Goal: Information Seeking & Learning: Learn about a topic

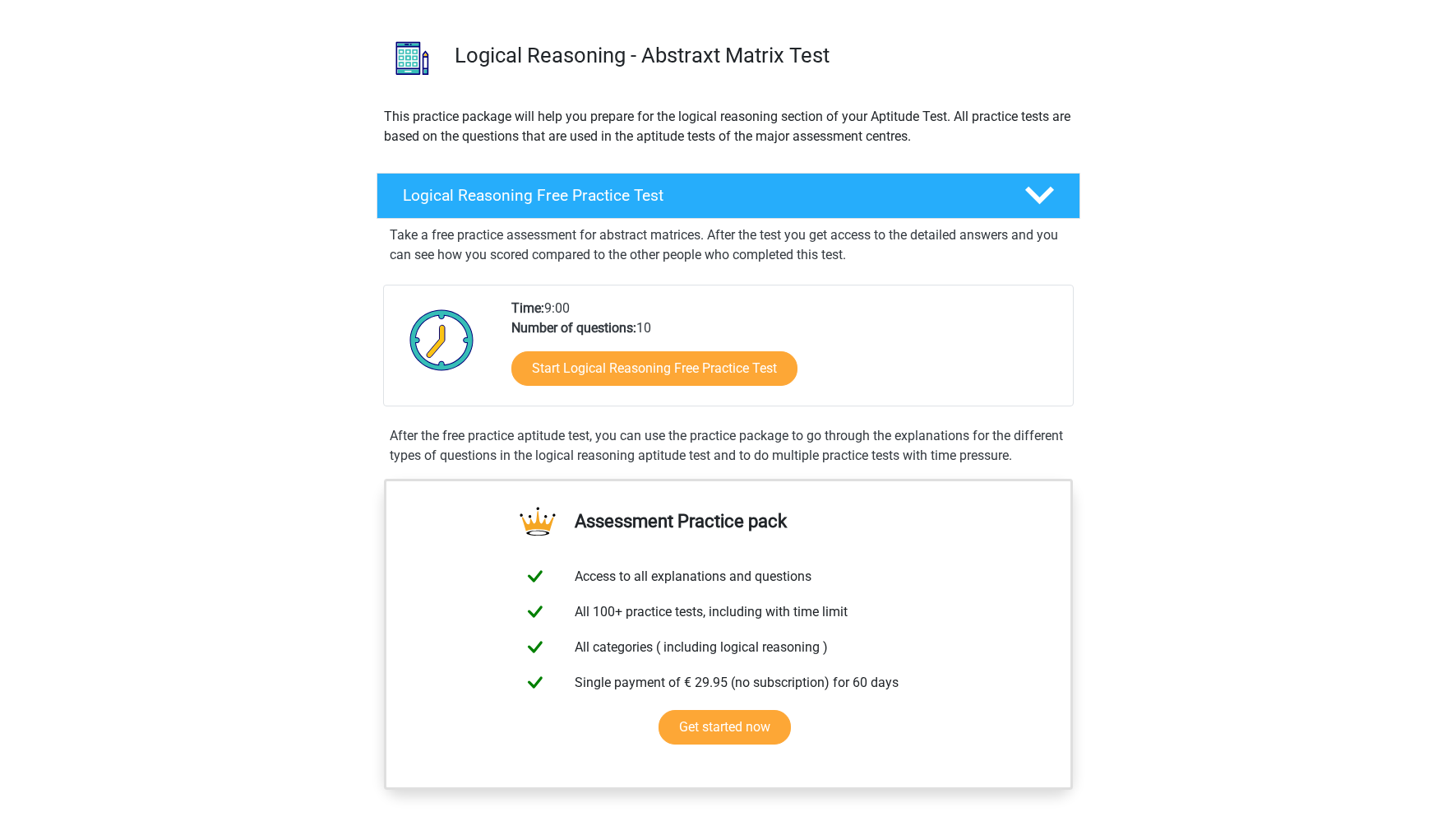
scroll to position [129, 0]
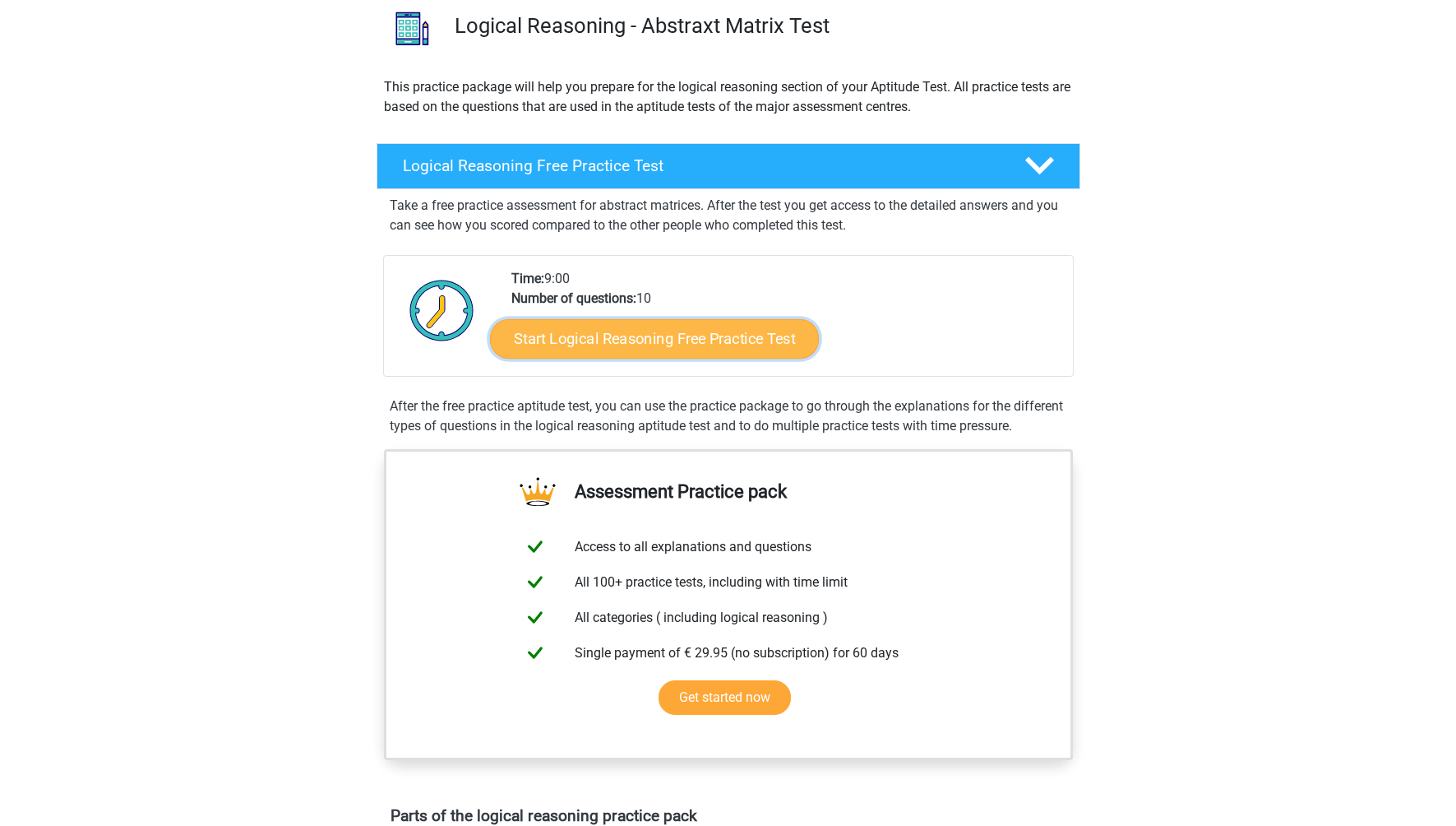
click at [689, 336] on link "Start Logical Reasoning Free Practice Test" at bounding box center [655, 338] width 329 height 40
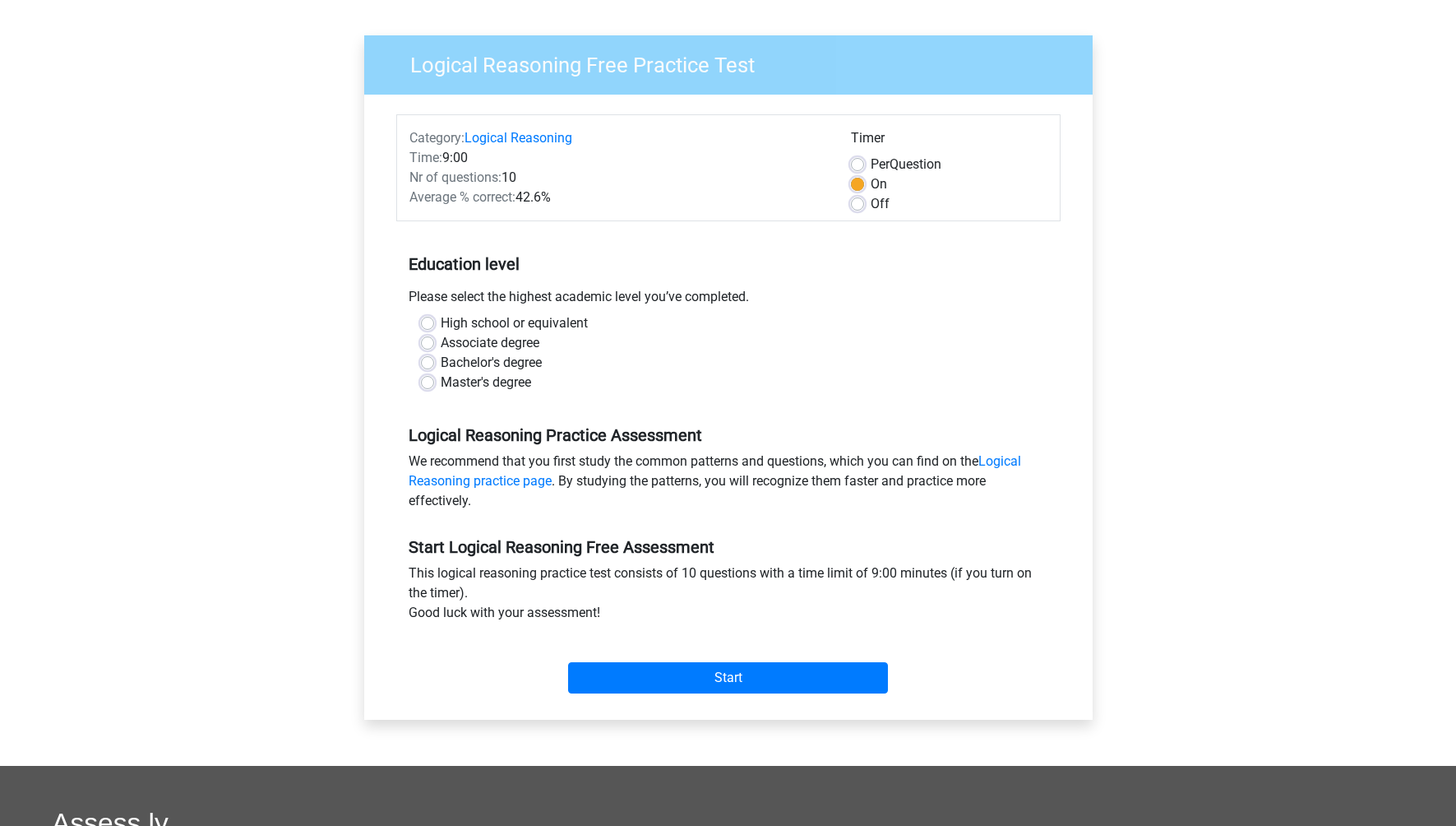
scroll to position [114, 0]
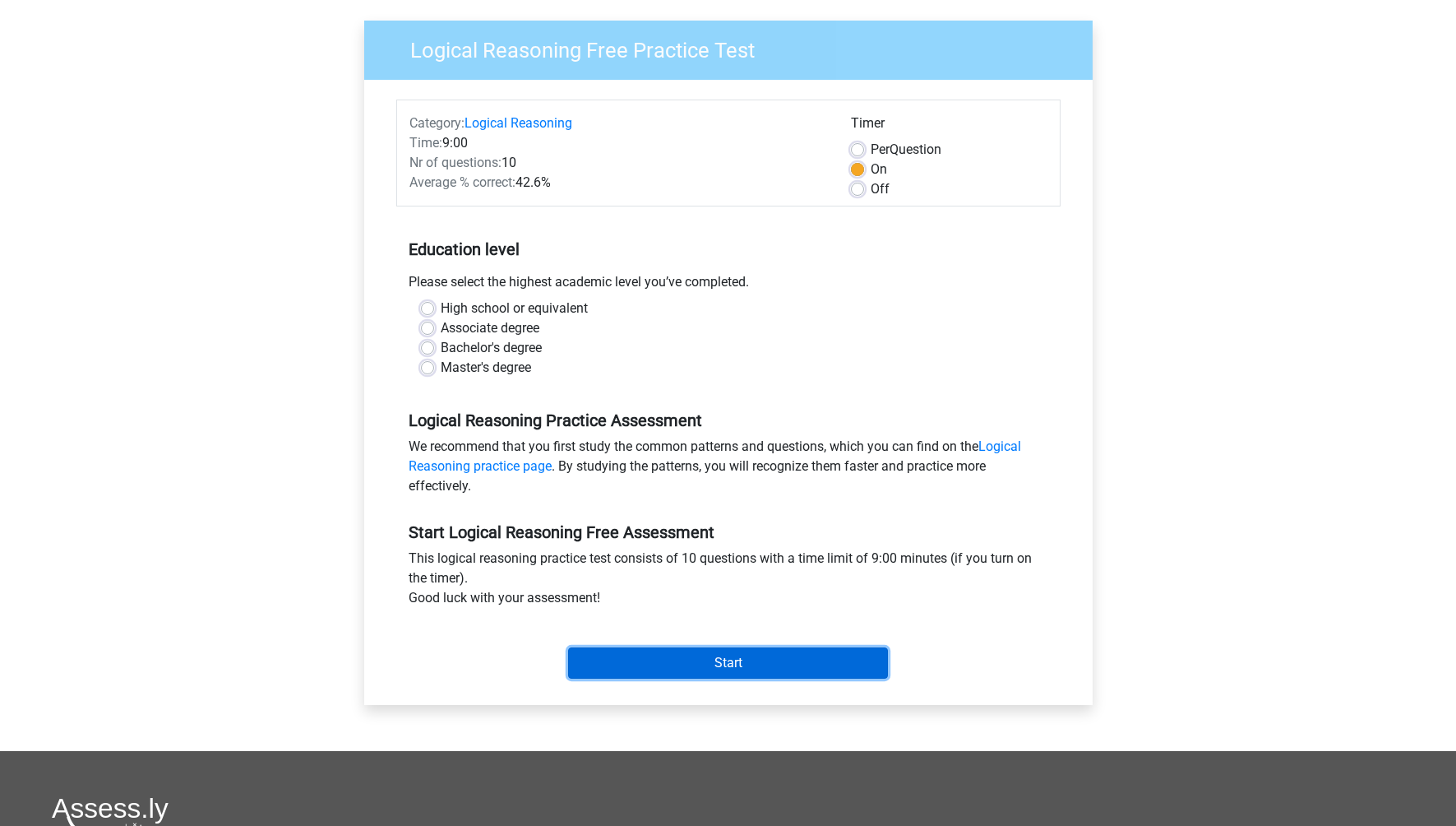
click at [728, 673] on input "Start" at bounding box center [728, 663] width 320 height 31
click at [642, 337] on div "Associate degree" at bounding box center [728, 328] width 615 height 19
click at [478, 369] on label "Master's degree" at bounding box center [486, 368] width 91 height 19
click at [434, 369] on input "Master's degree" at bounding box center [427, 366] width 14 height 16
radio input "true"
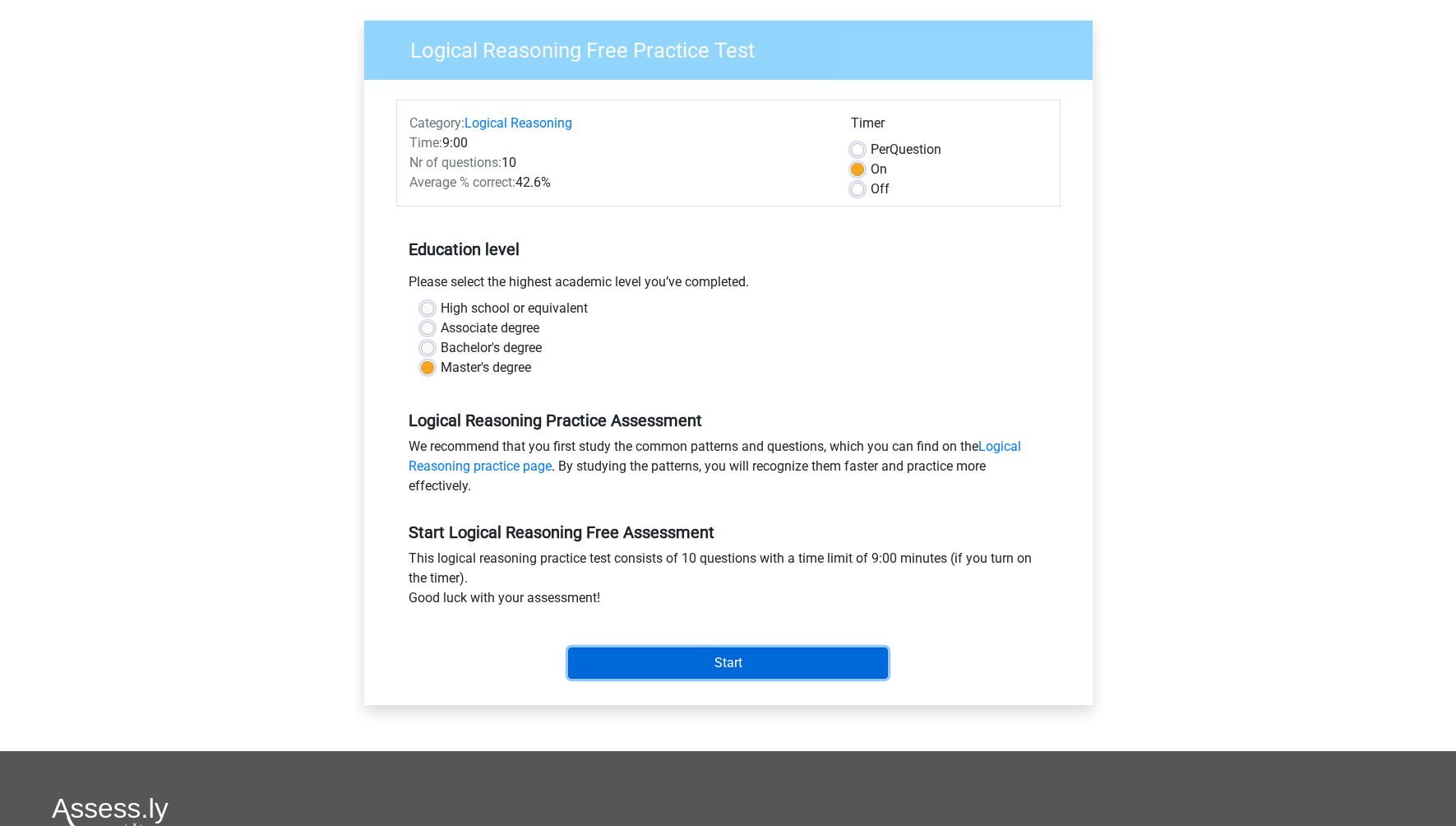
click at [709, 662] on input "Start" at bounding box center [728, 663] width 320 height 31
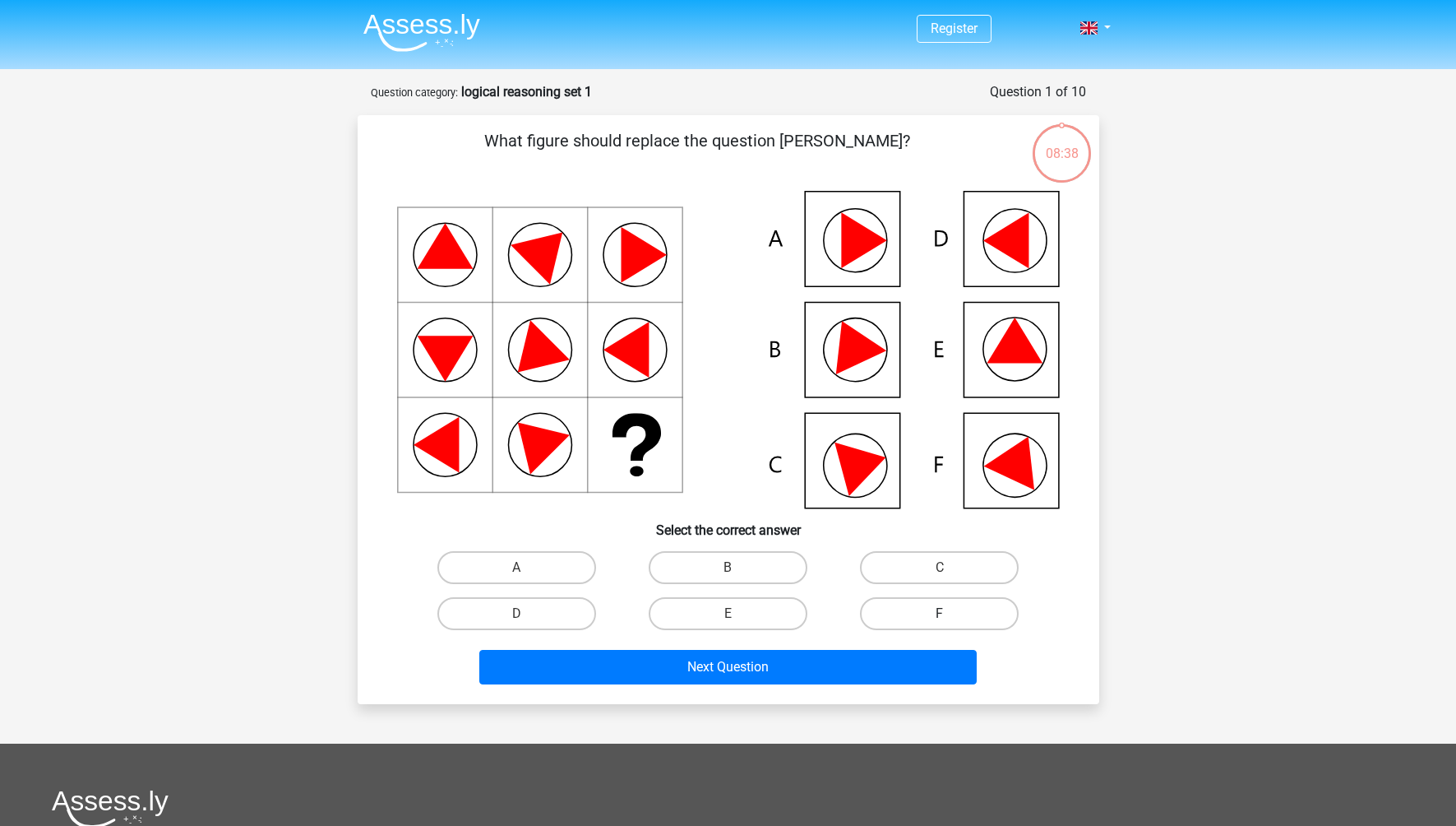
click at [925, 624] on label "F" at bounding box center [939, 613] width 159 height 33
click at [940, 624] on input "F" at bounding box center [945, 618] width 11 height 11
radio input "true"
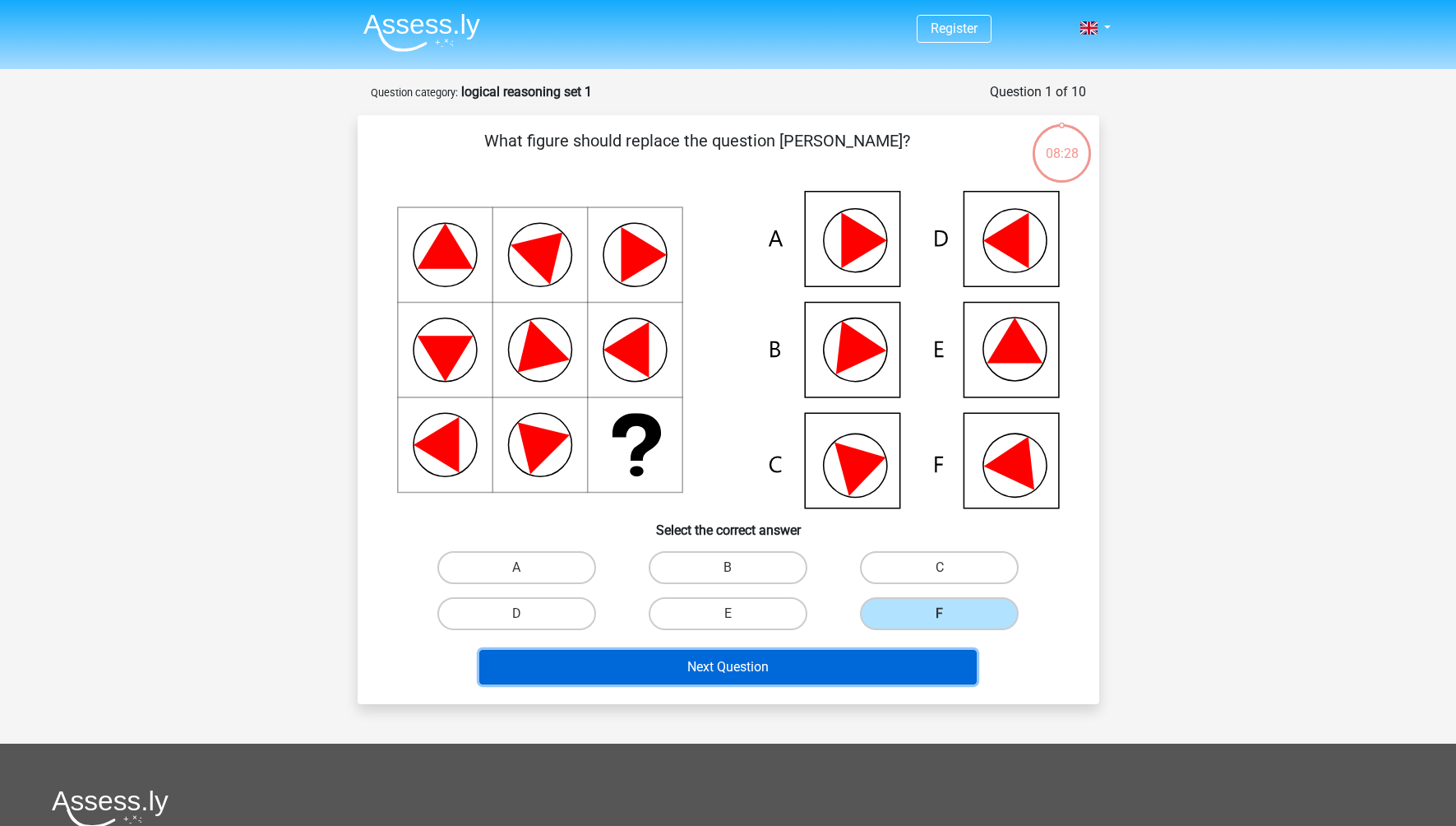
click at [804, 665] on button "Next Question" at bounding box center [728, 667] width 497 height 35
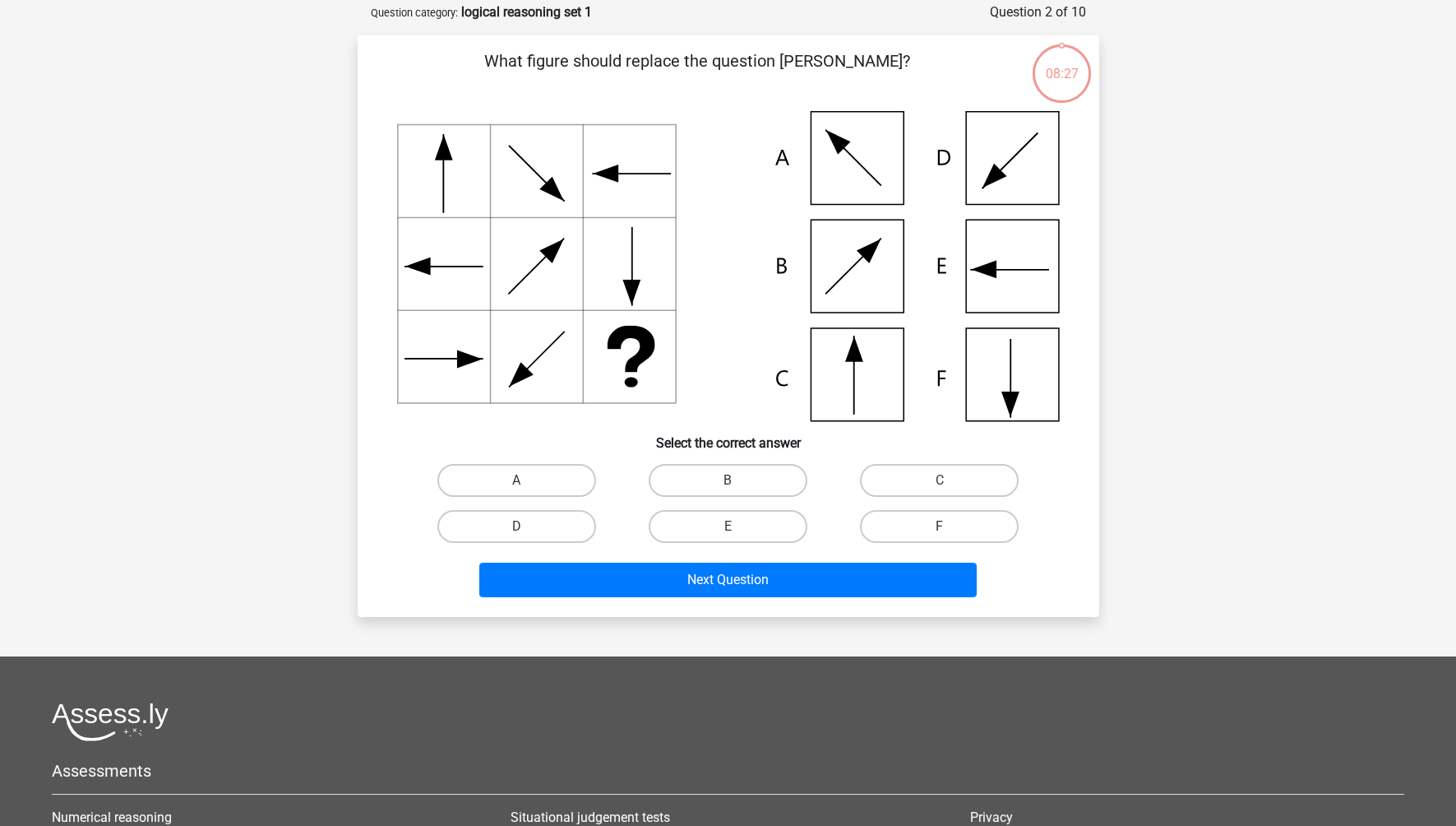
scroll to position [82, 0]
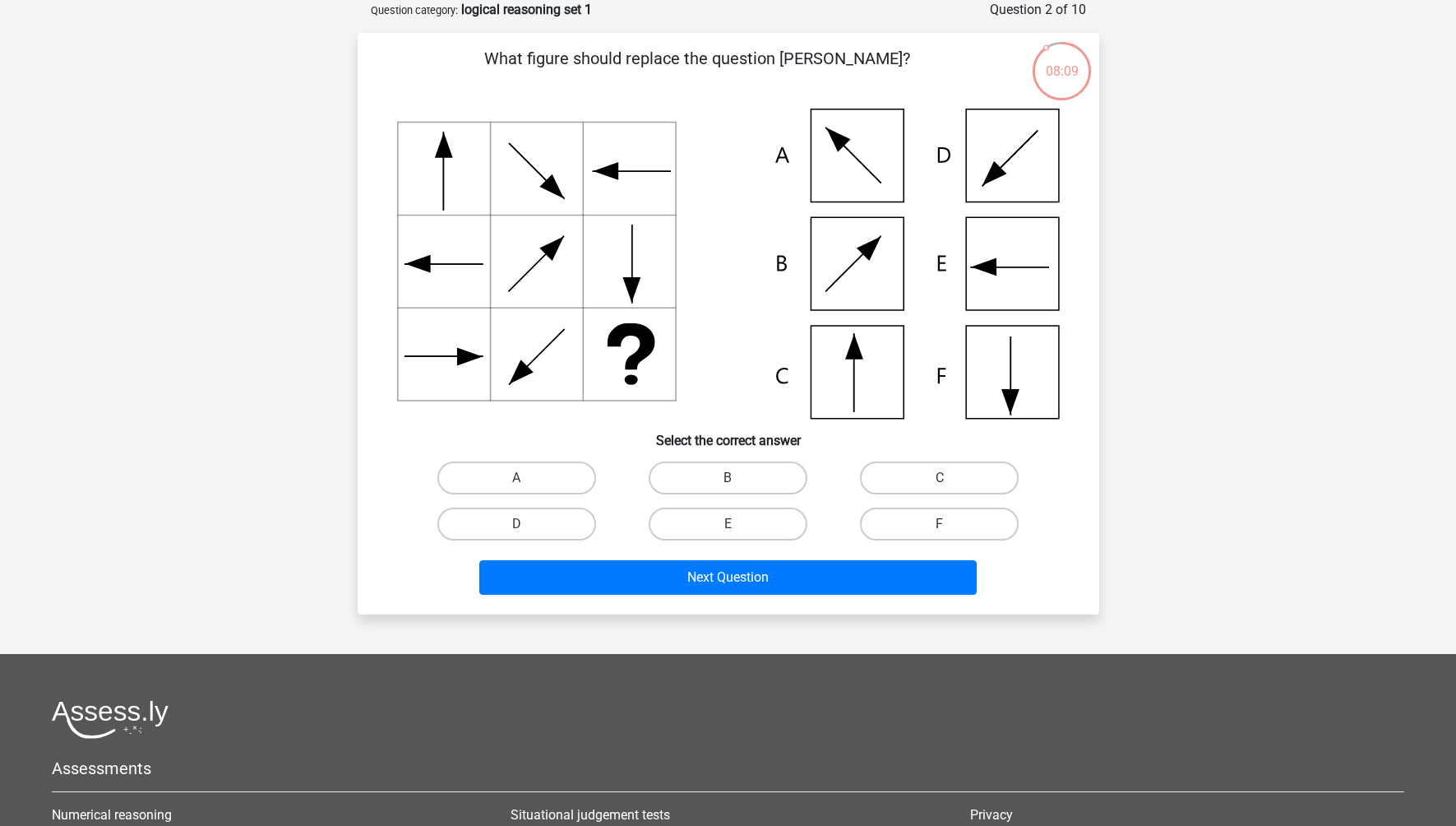
click at [861, 138] on icon at bounding box center [728, 263] width 662 height 310
click at [527, 477] on label "A" at bounding box center [516, 478] width 159 height 33
click at [527, 478] on input "A" at bounding box center [521, 483] width 11 height 11
radio input "true"
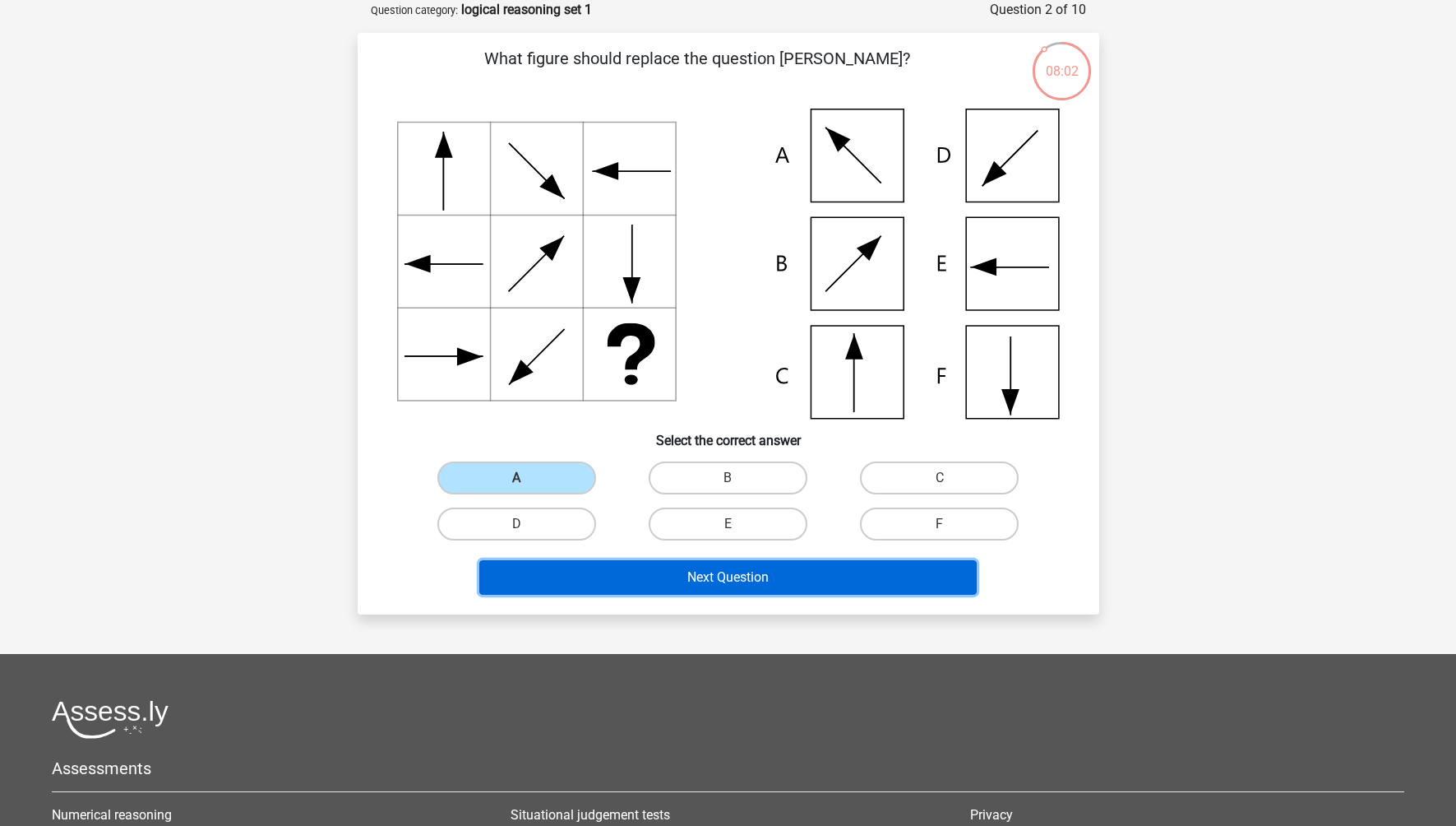
click at [714, 575] on button "Next Question" at bounding box center [728, 577] width 497 height 35
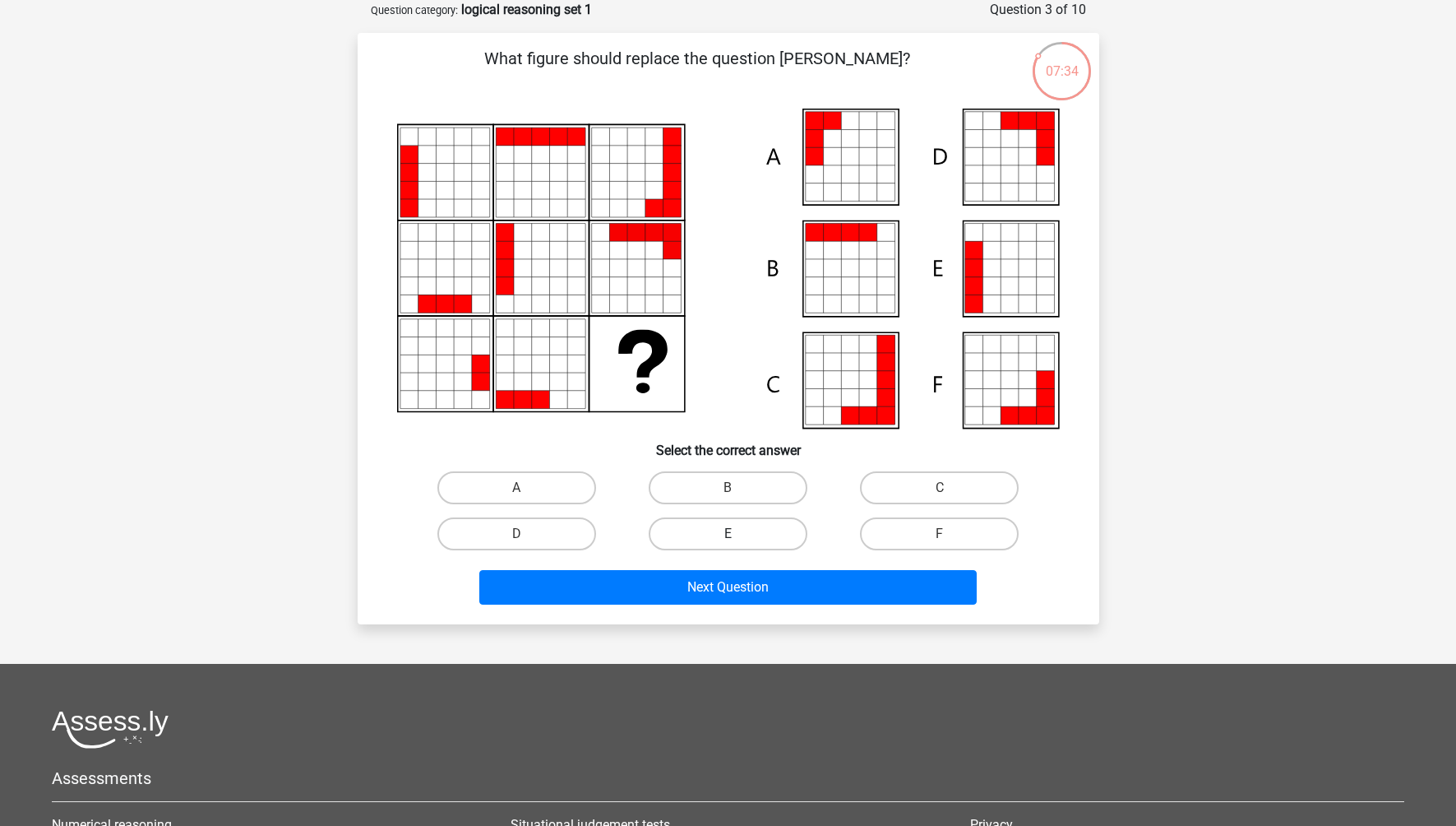
click at [710, 536] on label "E" at bounding box center [728, 534] width 159 height 33
click at [728, 536] on input "E" at bounding box center [733, 539] width 11 height 11
radio input "true"
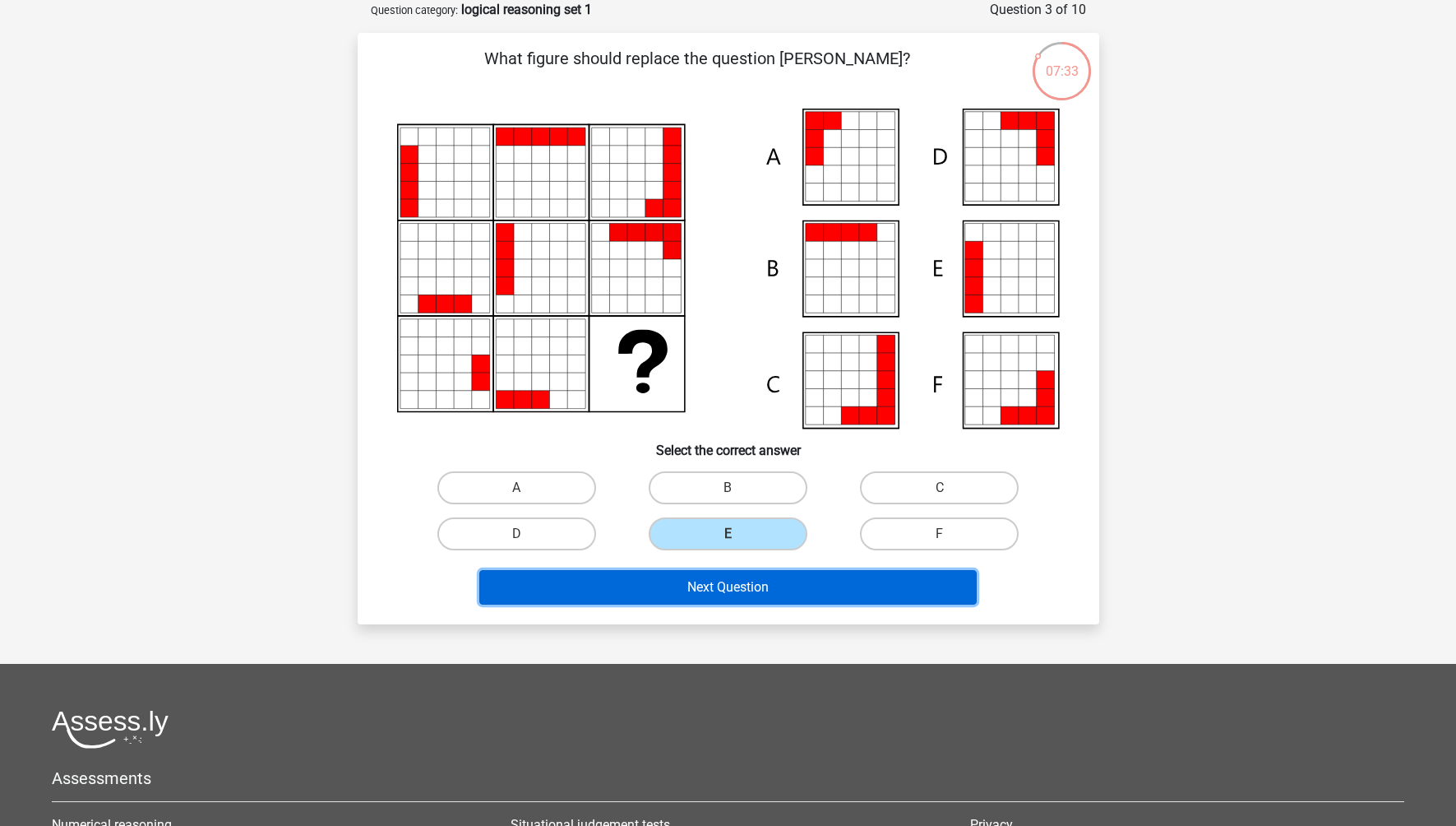
click at [712, 592] on button "Next Question" at bounding box center [728, 587] width 497 height 35
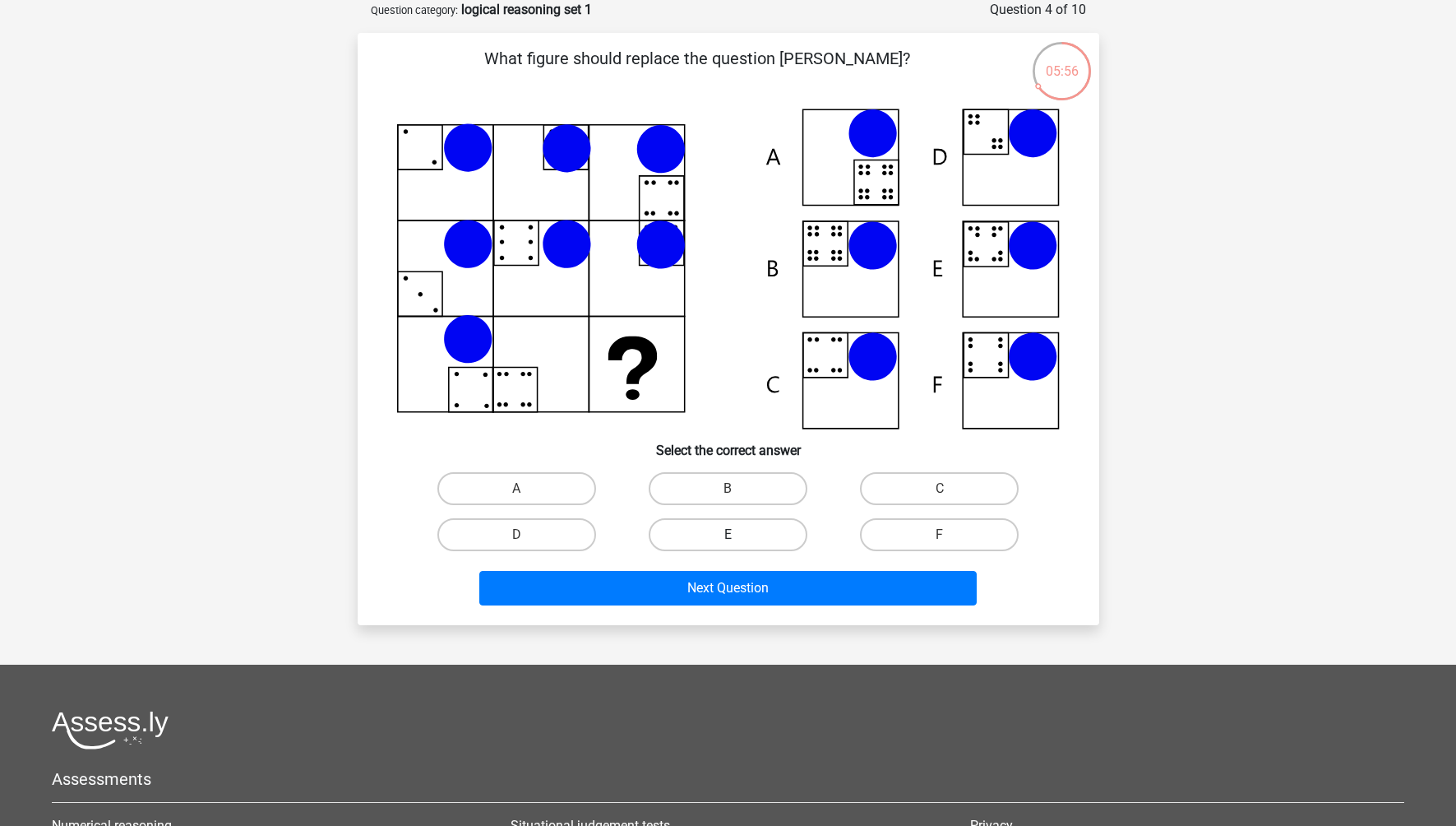
click at [716, 522] on label "E" at bounding box center [728, 535] width 159 height 33
click at [728, 535] on input "E" at bounding box center [733, 540] width 11 height 11
radio input "true"
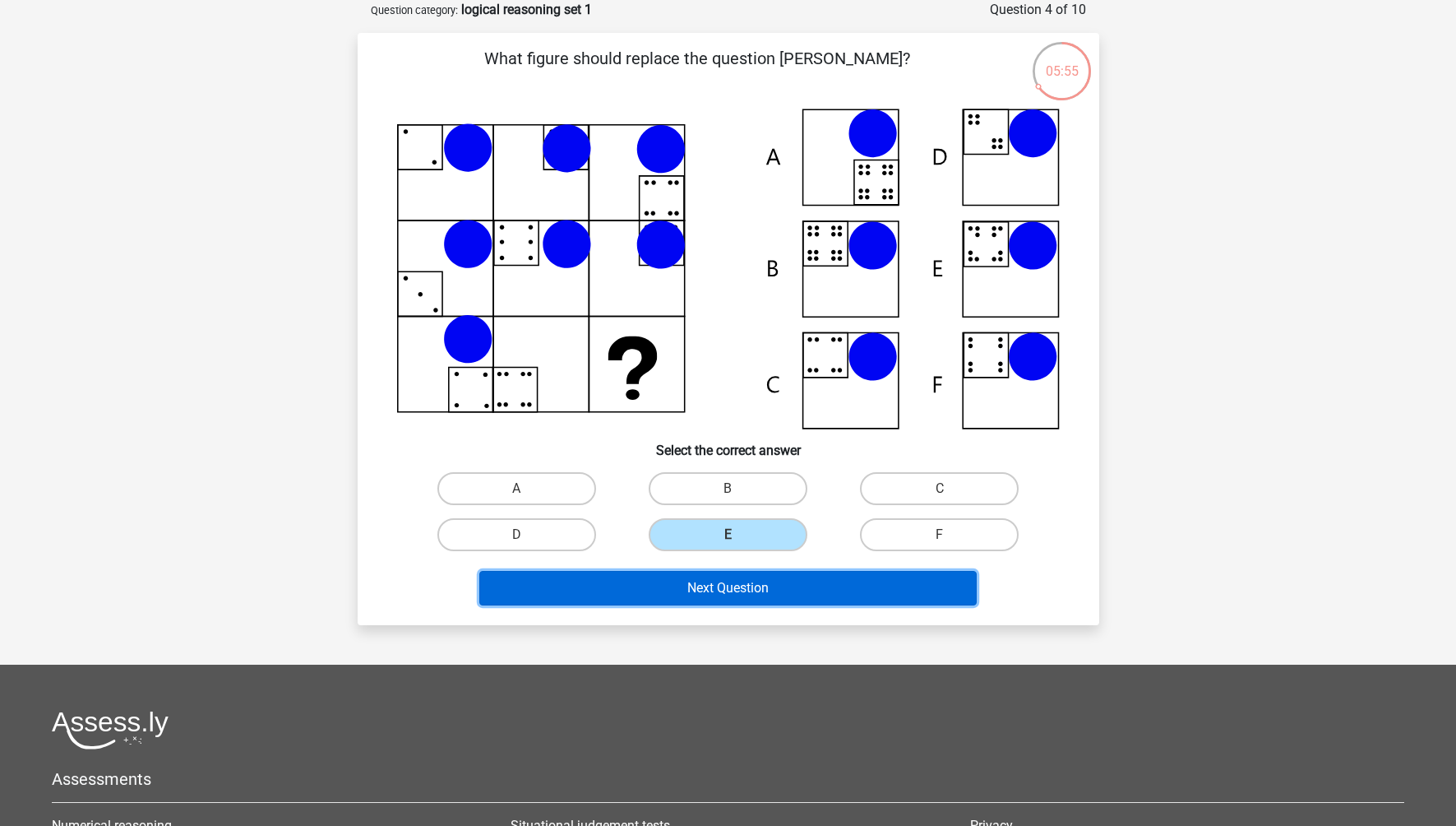
click at [761, 591] on button "Next Question" at bounding box center [728, 588] width 497 height 35
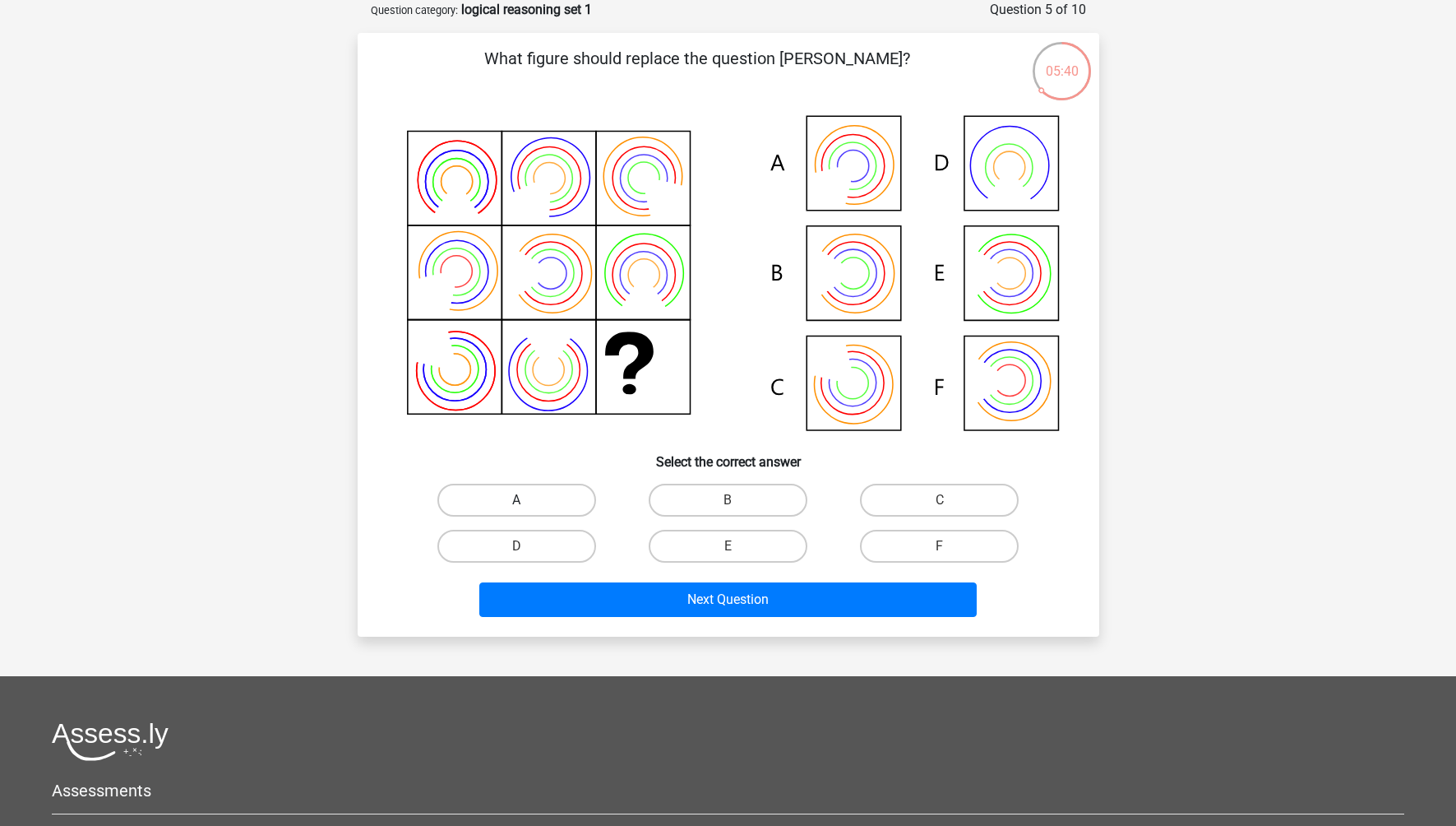
click at [503, 485] on label "A" at bounding box center [516, 500] width 159 height 33
click at [516, 500] on input "A" at bounding box center [521, 505] width 11 height 11
radio input "true"
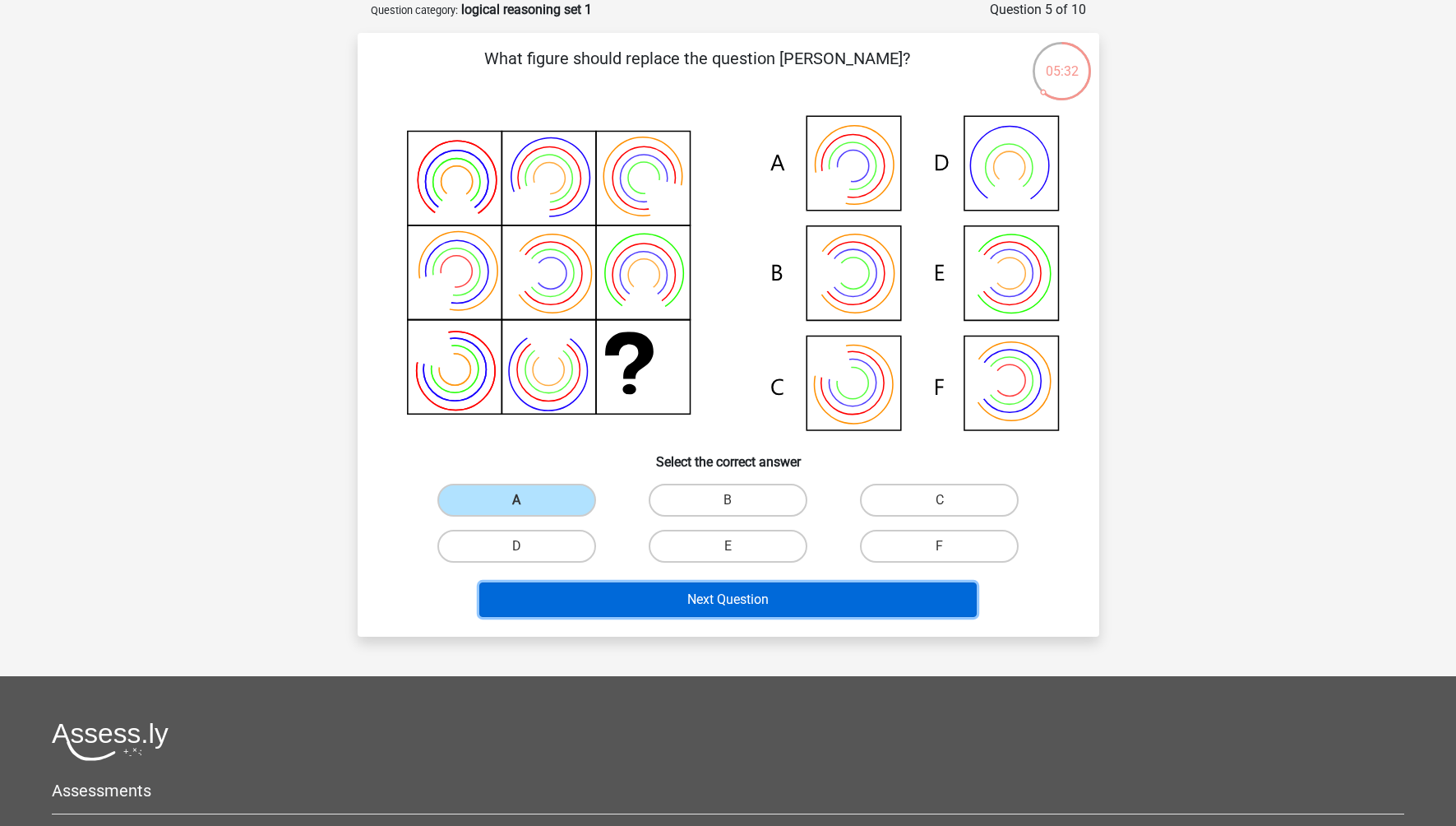
click at [703, 602] on button "Next Question" at bounding box center [728, 600] width 497 height 35
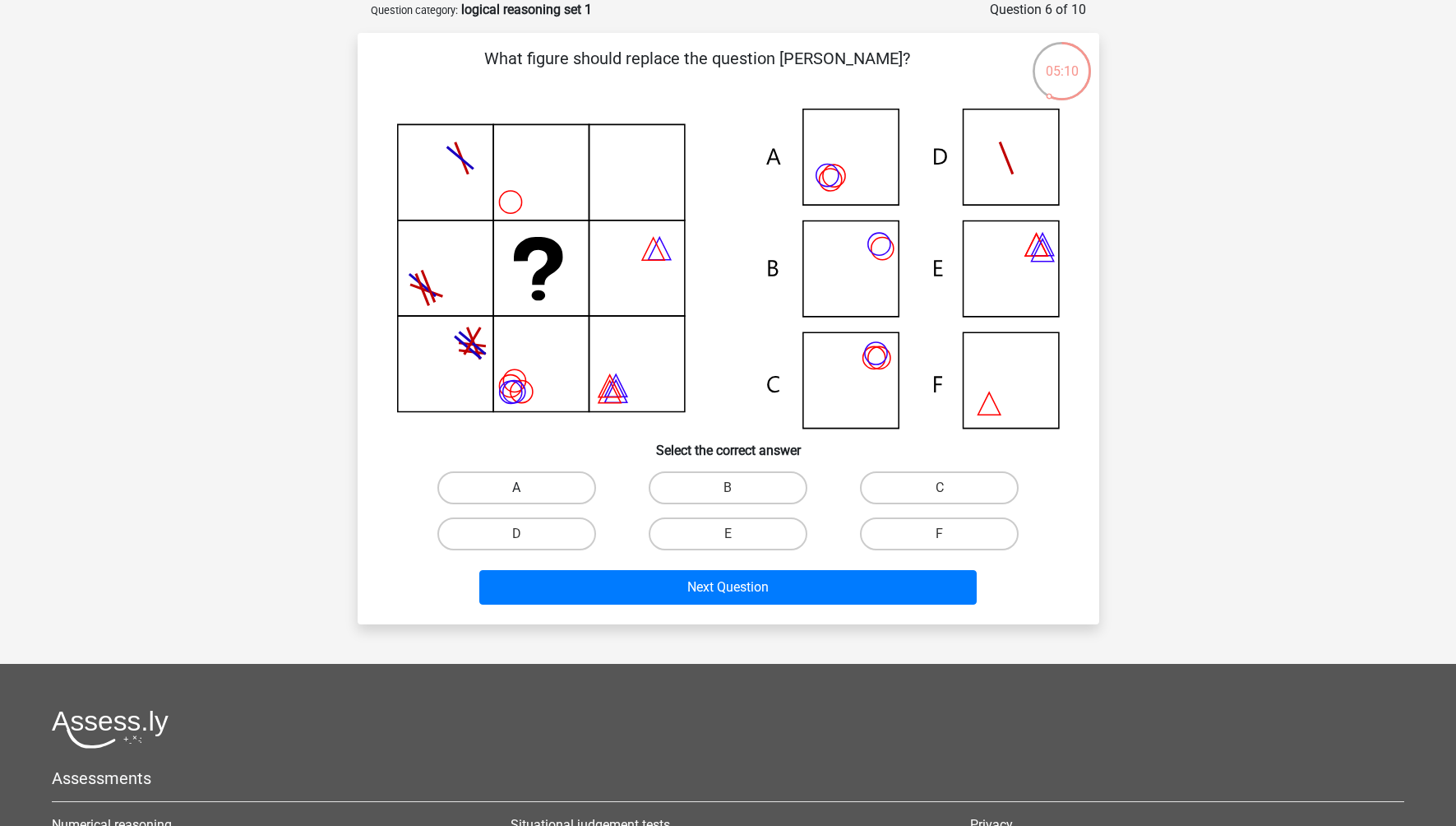
click at [552, 481] on label "A" at bounding box center [516, 487] width 159 height 33
click at [527, 487] on input "A" at bounding box center [521, 492] width 11 height 11
radio input "true"
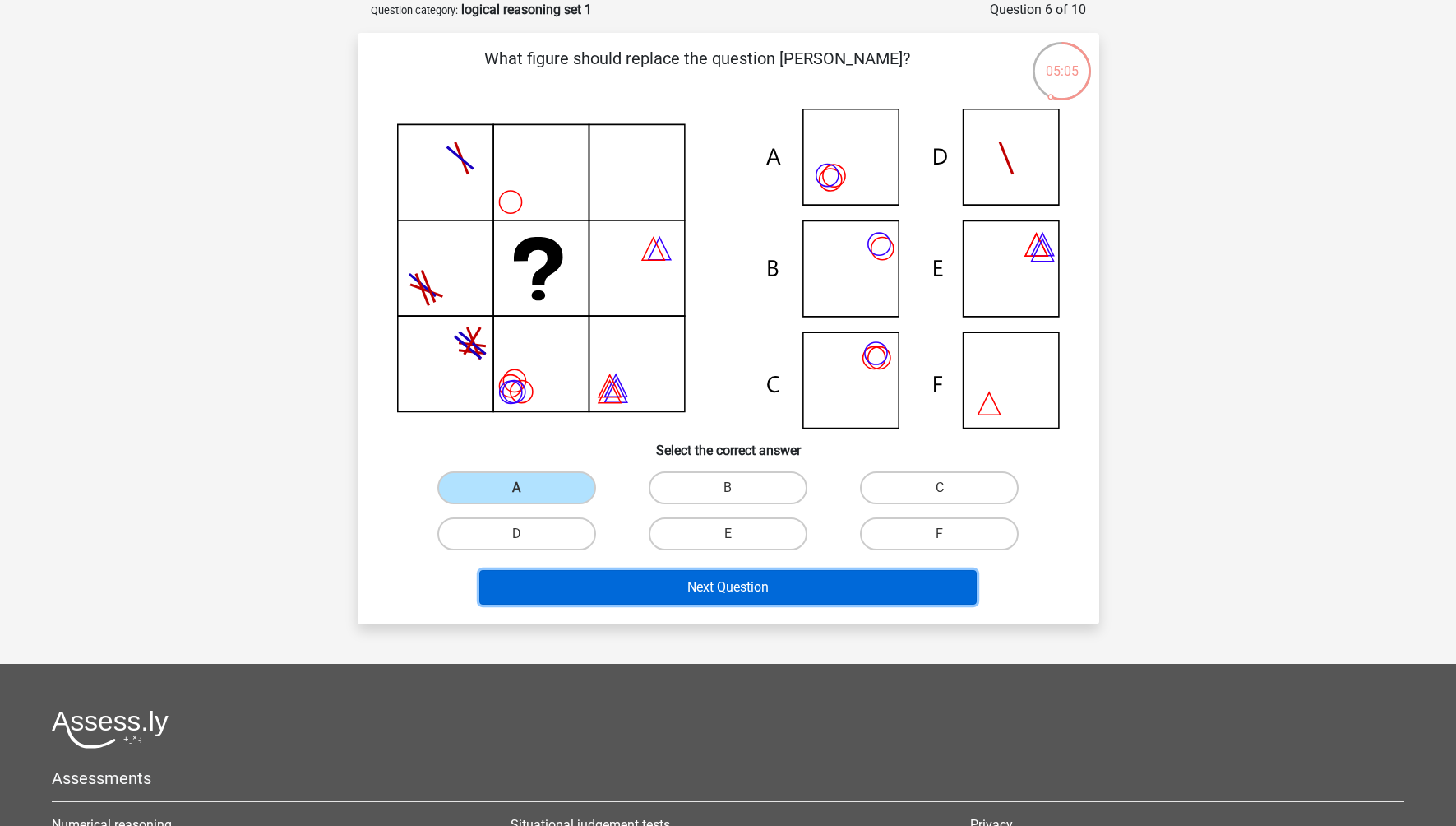
click at [700, 587] on button "Next Question" at bounding box center [728, 587] width 497 height 35
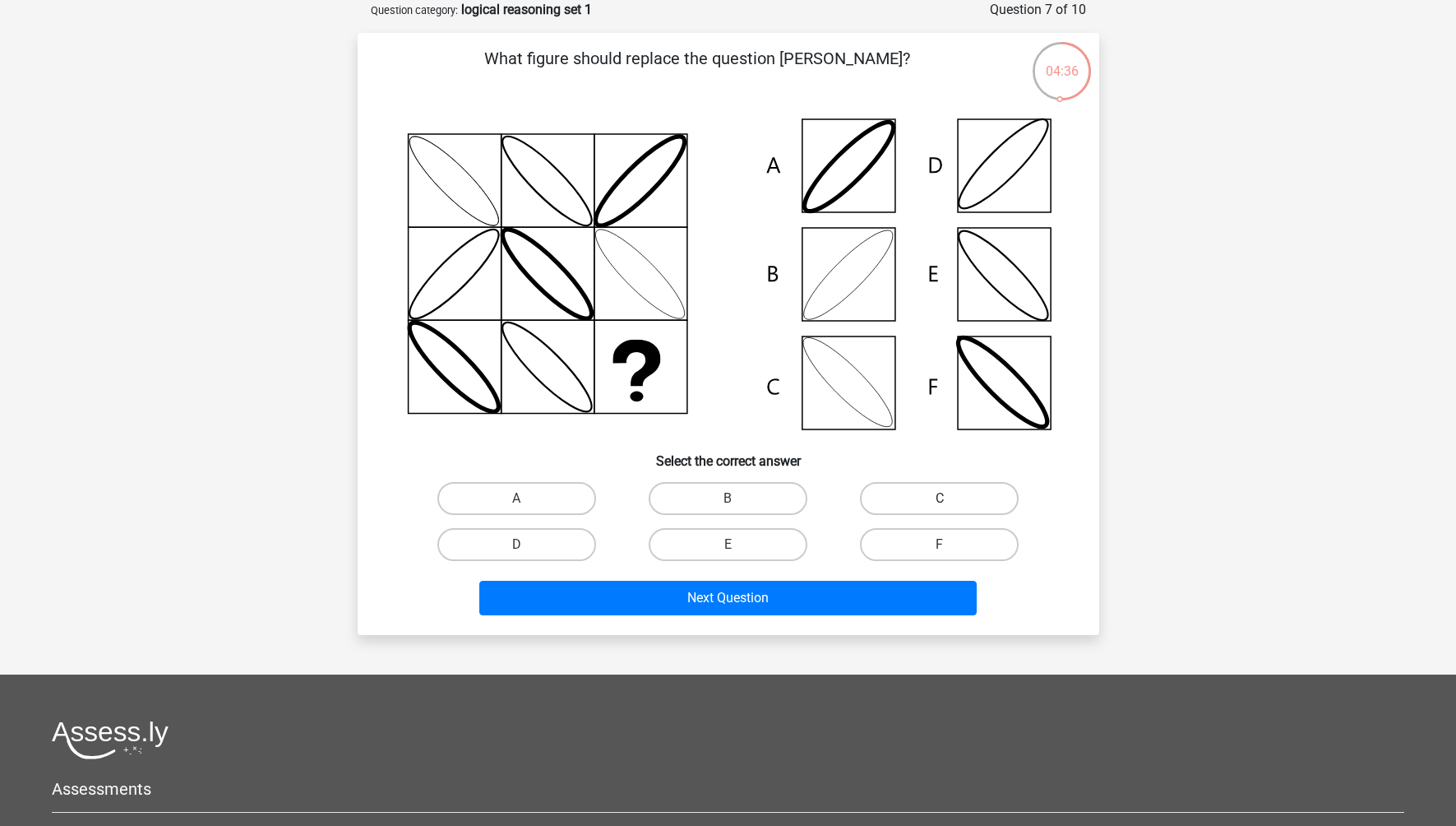
click at [942, 511] on label "C" at bounding box center [939, 498] width 159 height 33
click at [942, 509] on input "C" at bounding box center [945, 503] width 11 height 11
radio input "true"
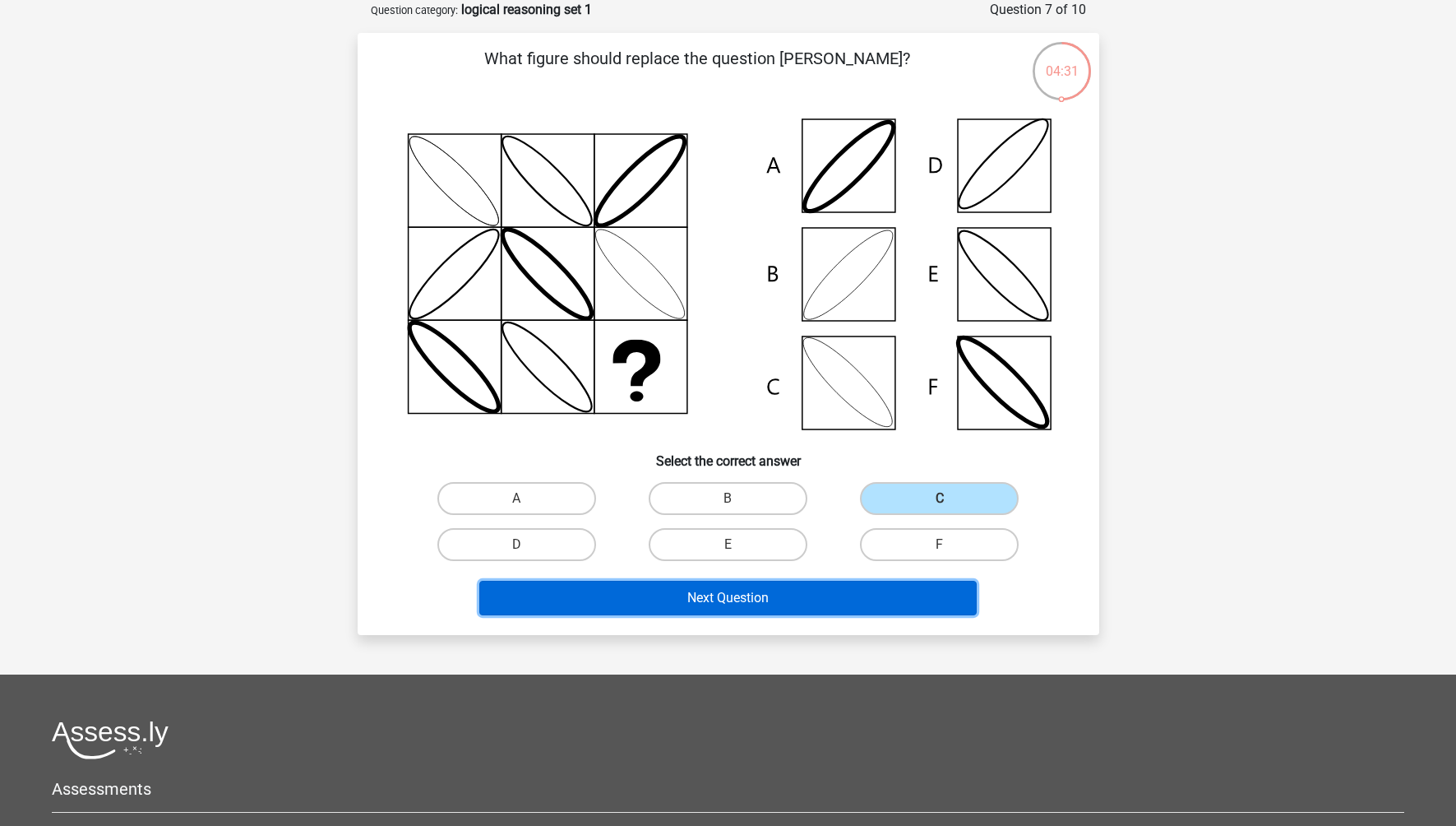
click at [776, 598] on button "Next Question" at bounding box center [728, 598] width 497 height 35
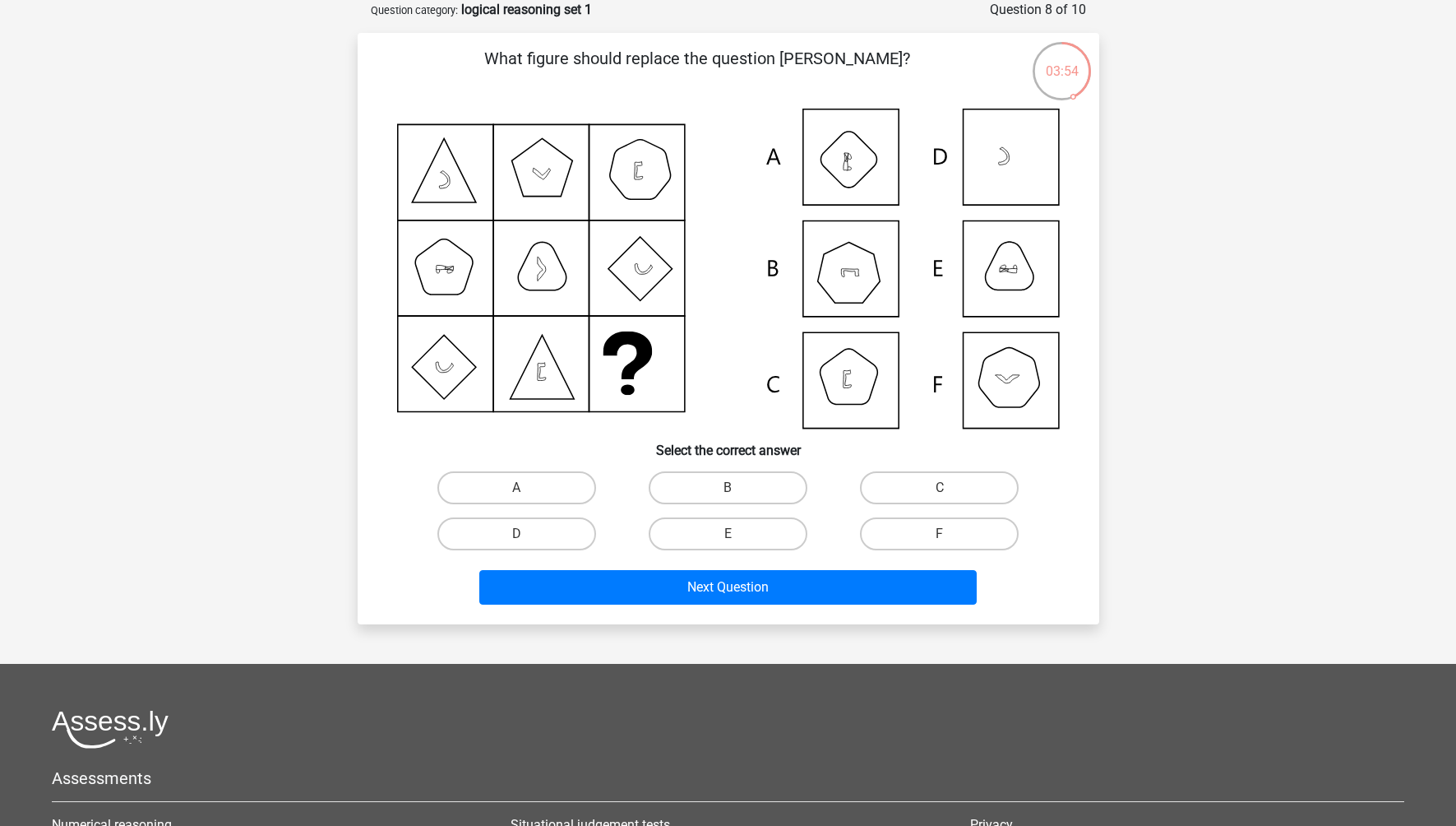
click at [855, 268] on icon at bounding box center [728, 268] width 662 height 320
click at [743, 485] on label "B" at bounding box center [728, 487] width 159 height 33
click at [739, 487] on input "B" at bounding box center [733, 492] width 11 height 11
radio input "true"
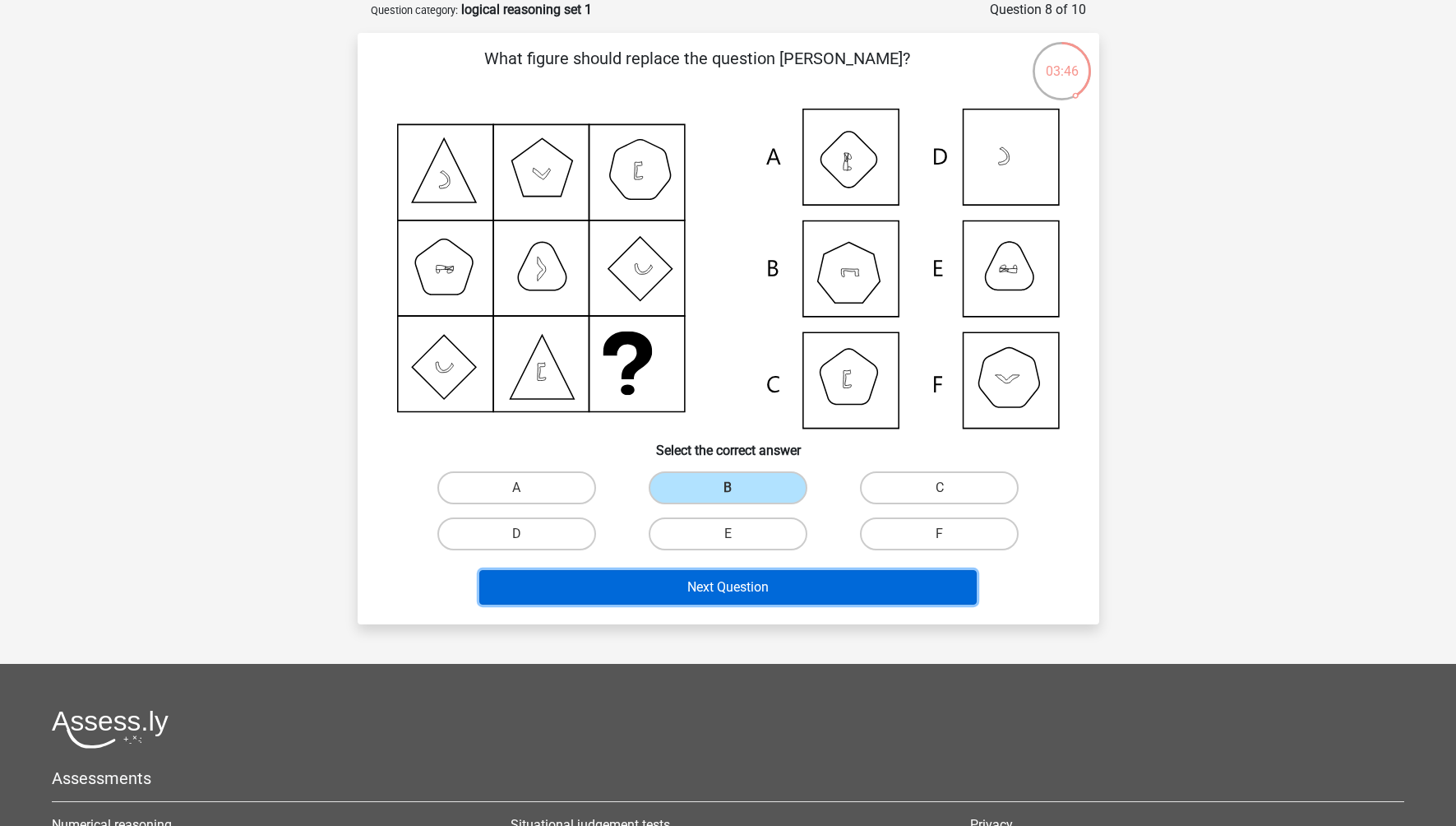
click at [741, 593] on button "Next Question" at bounding box center [728, 587] width 497 height 35
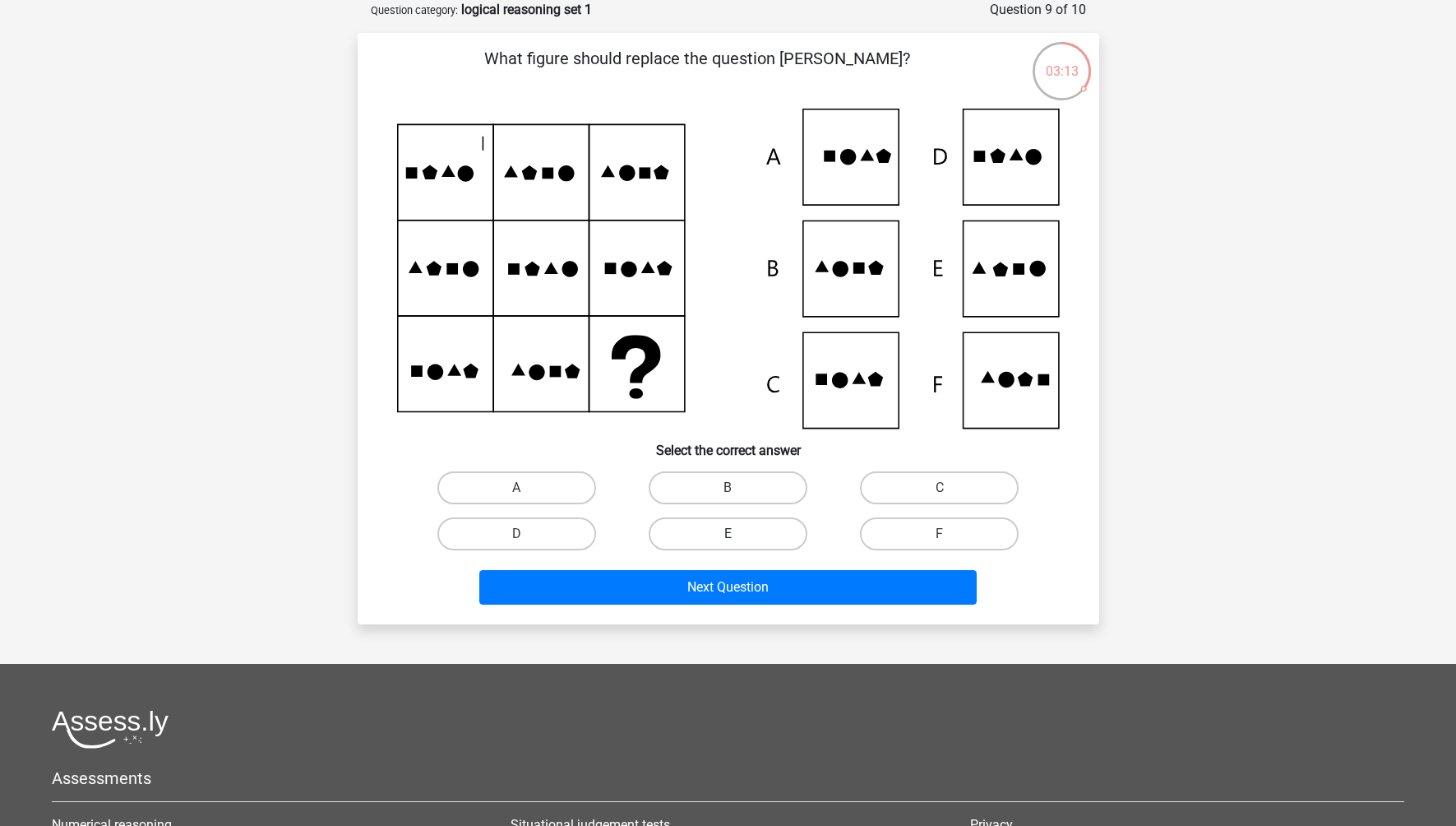
click at [715, 534] on label "E" at bounding box center [728, 534] width 159 height 33
click at [728, 534] on input "E" at bounding box center [733, 539] width 11 height 11
radio input "true"
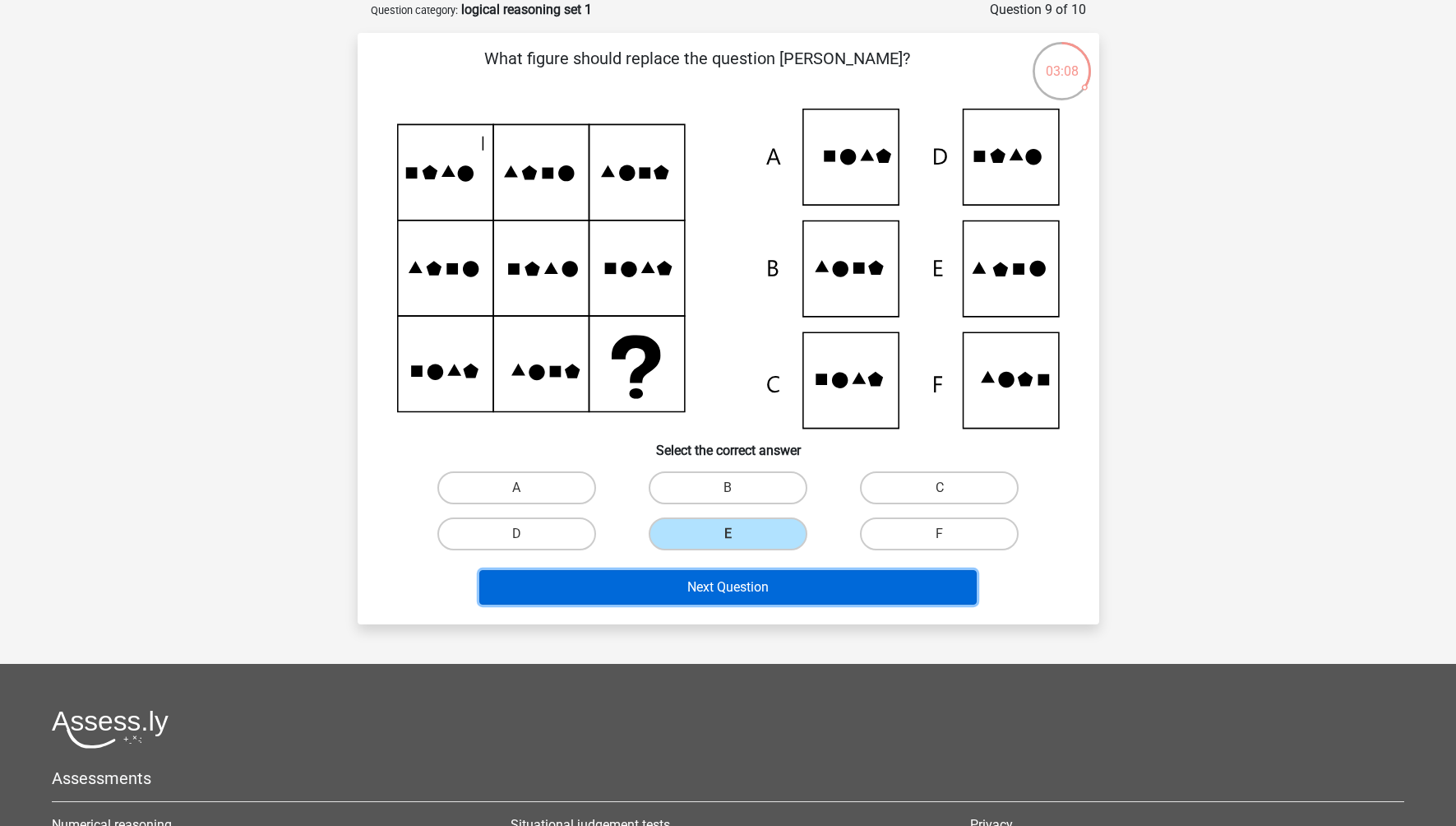
click at [752, 589] on button "Next Question" at bounding box center [728, 587] width 497 height 35
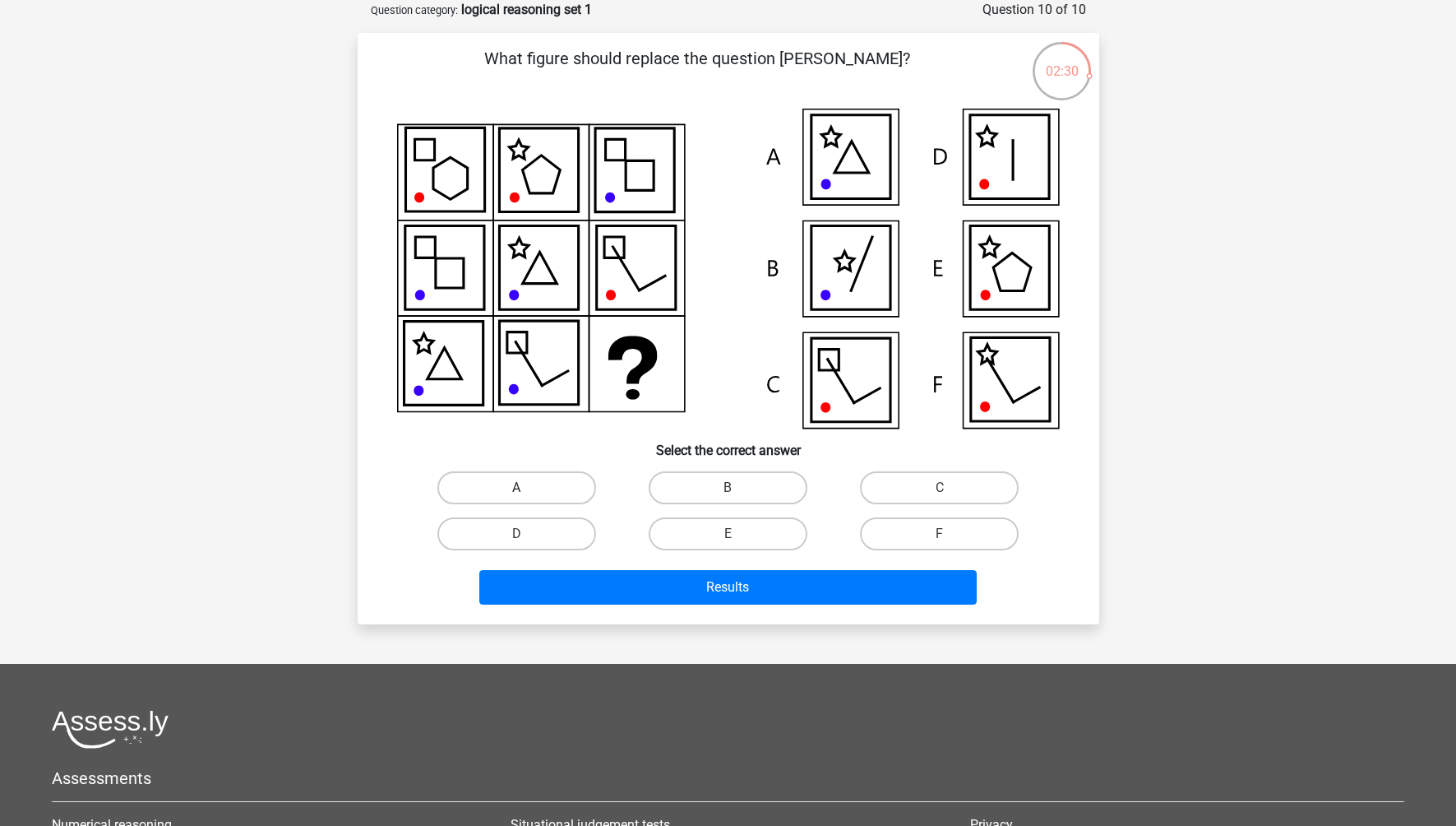
click at [525, 487] on label "A" at bounding box center [516, 487] width 159 height 33
click at [525, 487] on input "A" at bounding box center [521, 492] width 11 height 11
radio input "true"
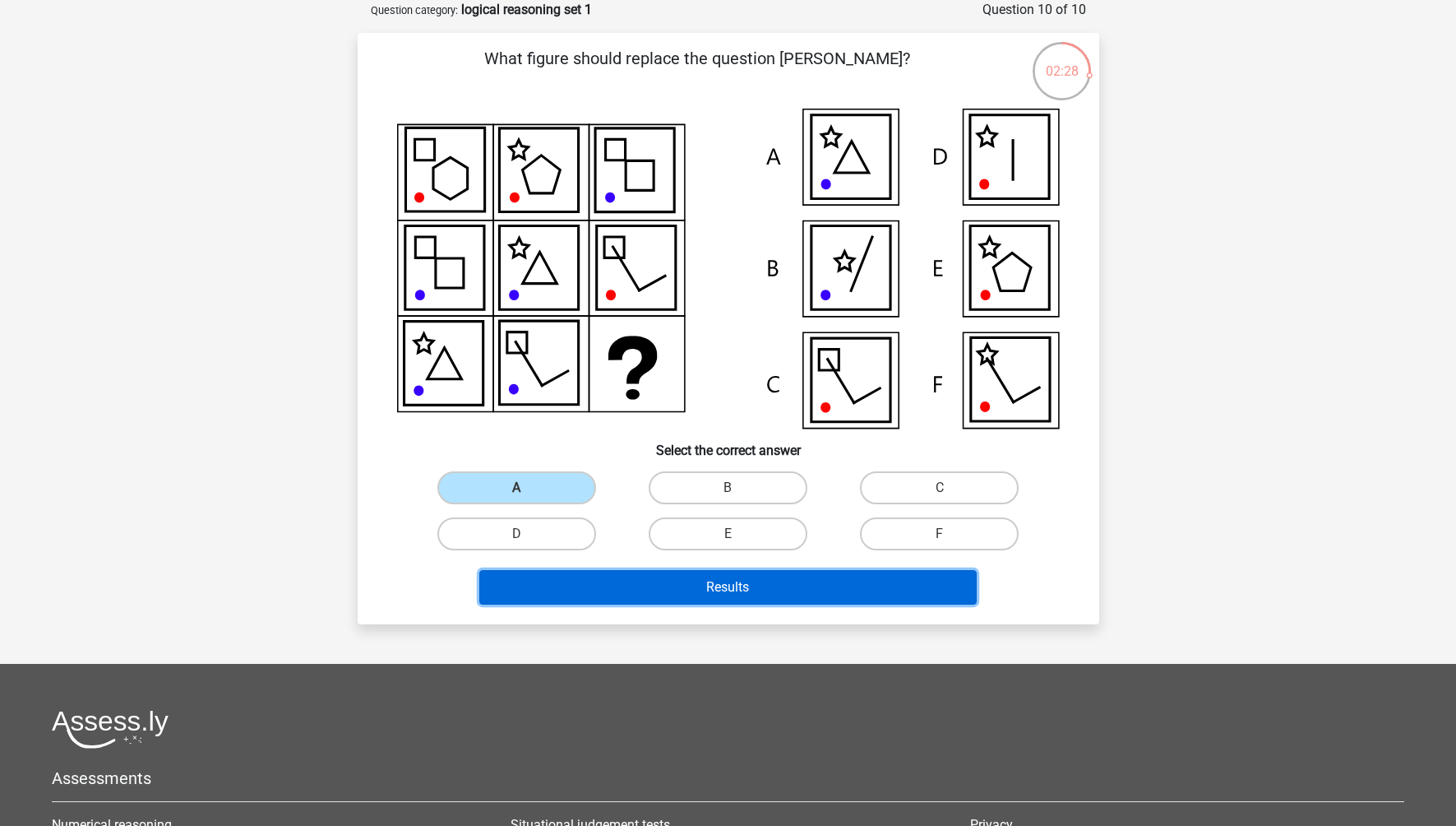
click at [719, 592] on button "Results" at bounding box center [728, 587] width 497 height 35
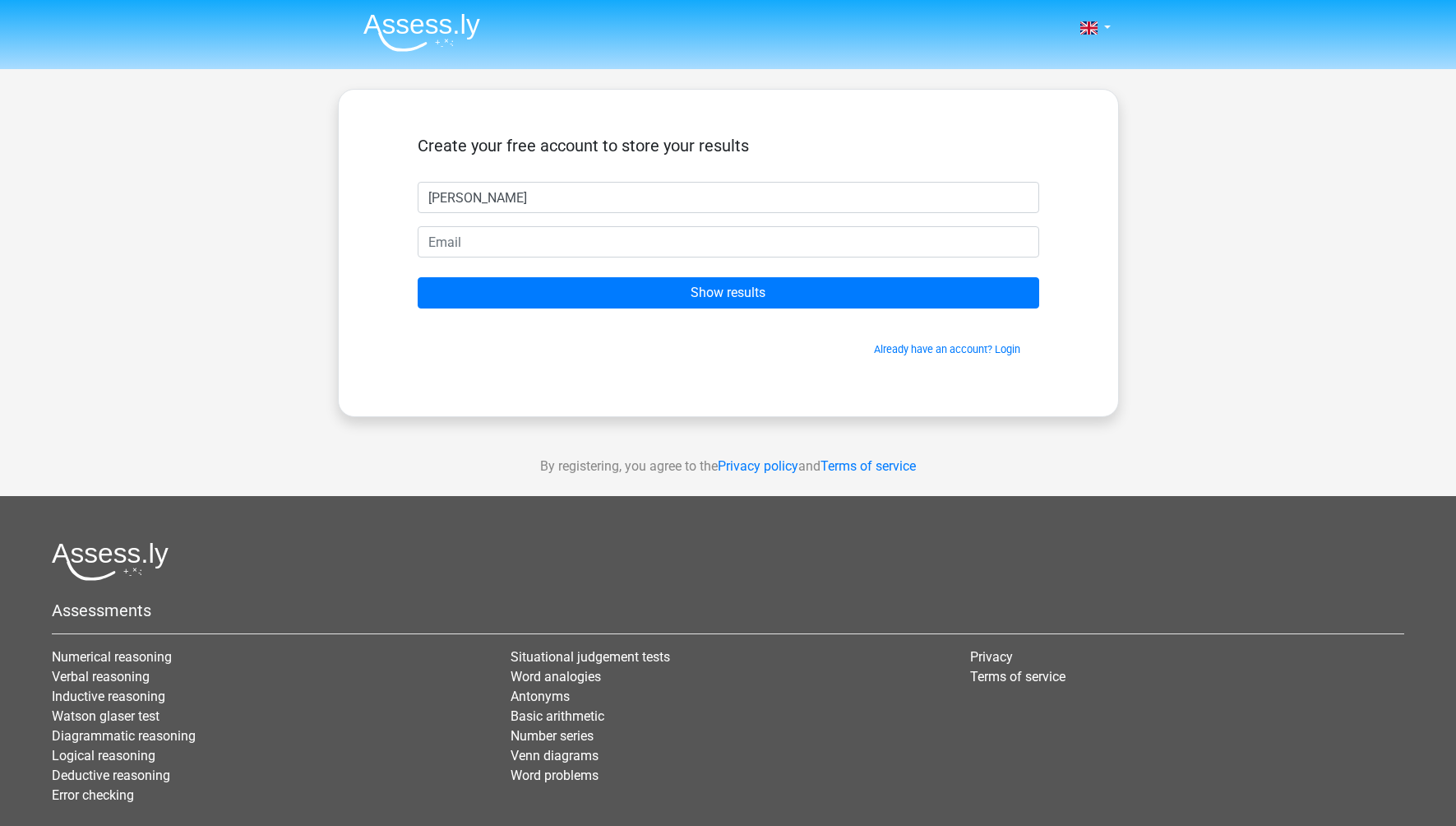
type input "[PERSON_NAME]"
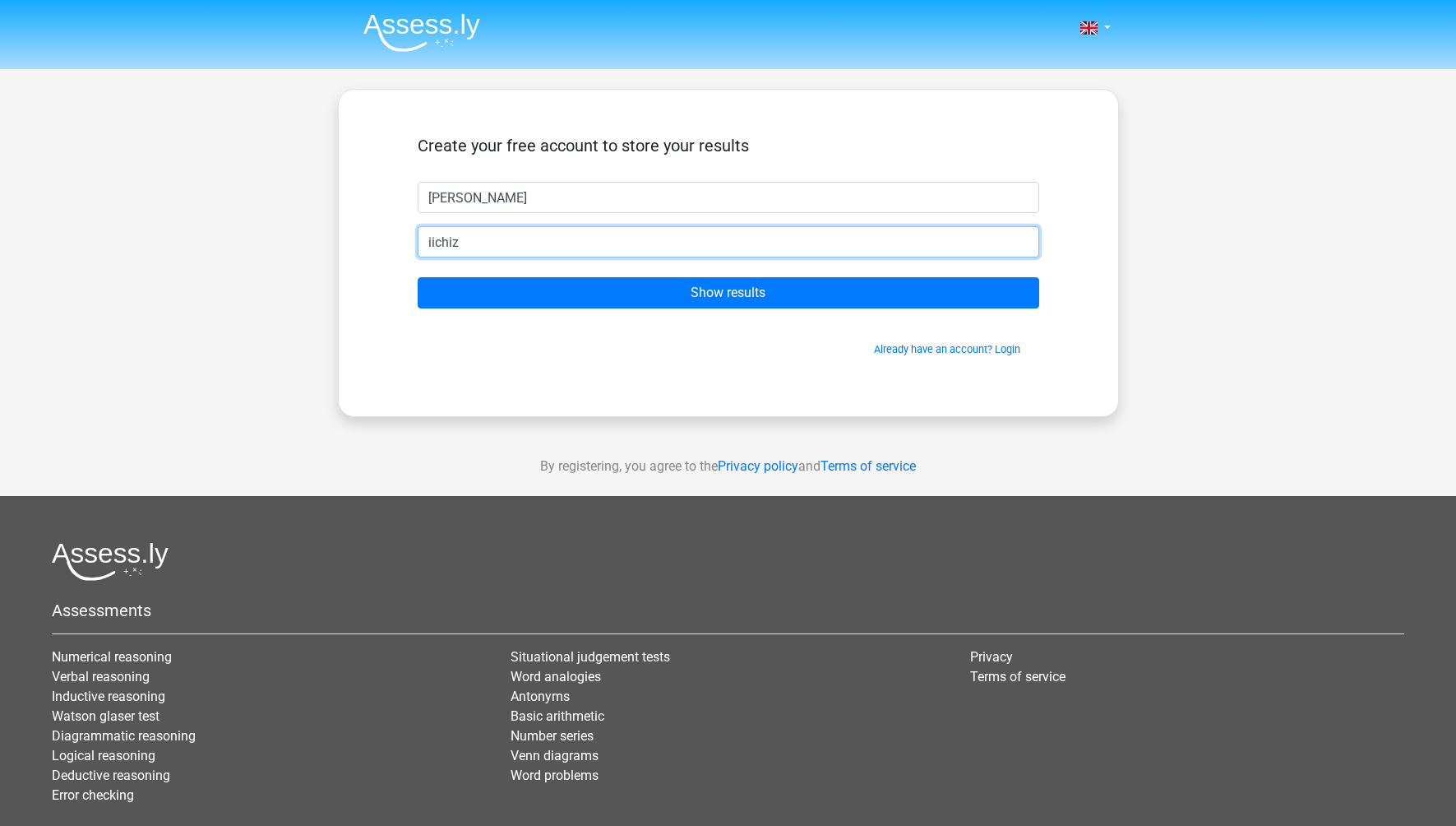
type input "[EMAIL_ADDRESS][DOMAIN_NAME]"
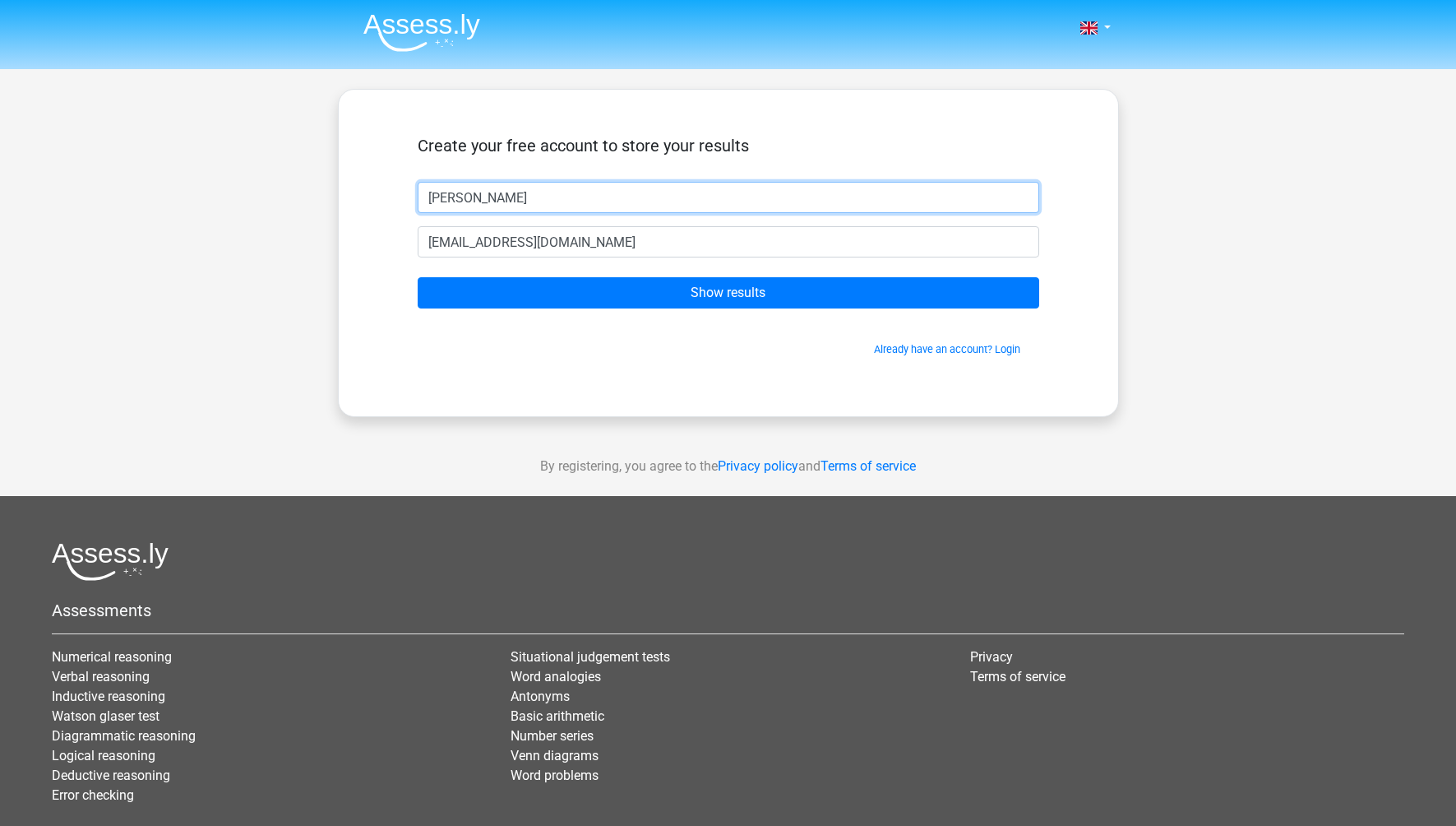
drag, startPoint x: 465, startPoint y: 197, endPoint x: 415, endPoint y: 196, distance: 50.0
click at [415, 196] on div "Wu" at bounding box center [728, 197] width 646 height 31
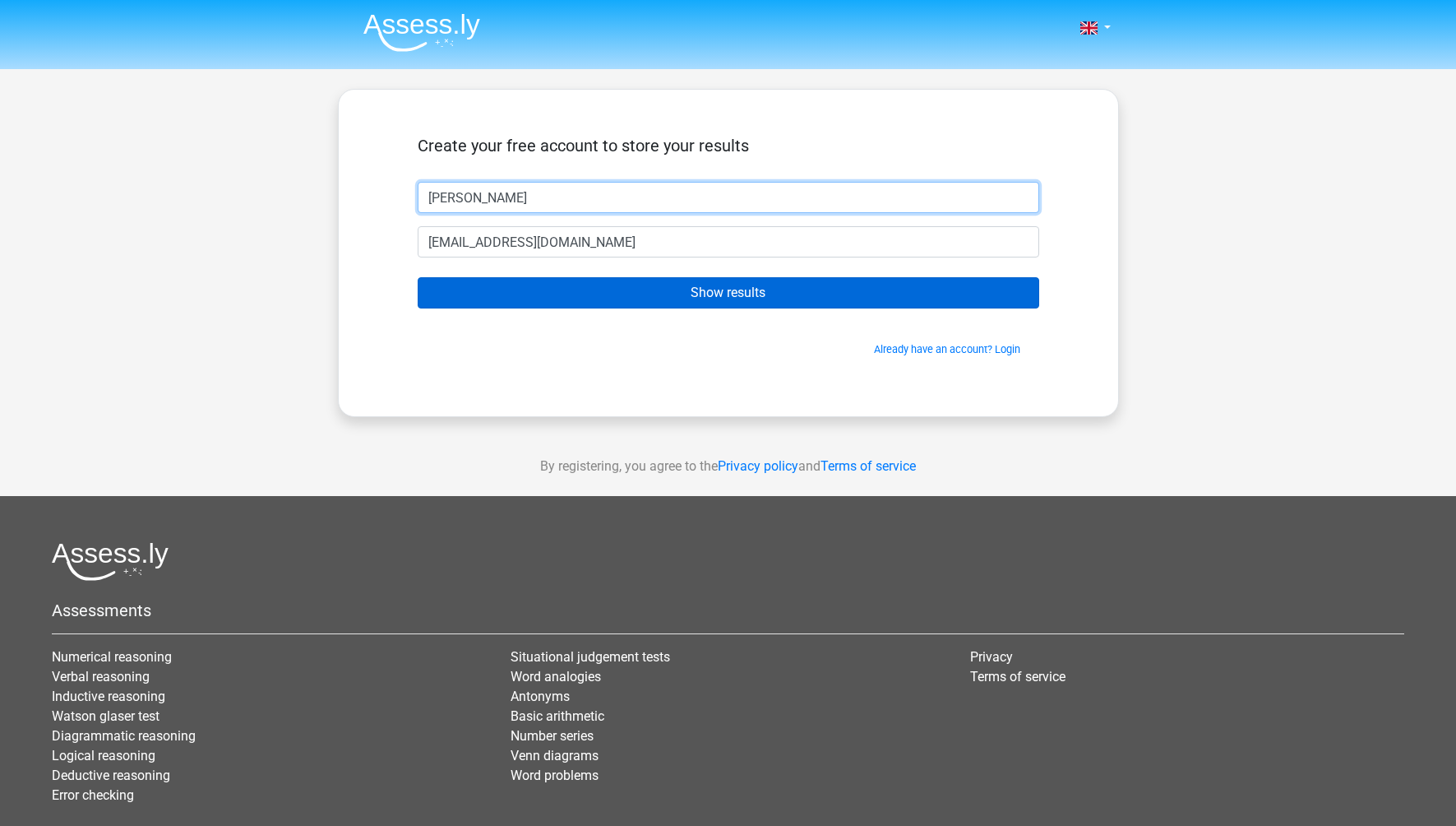
type input "William"
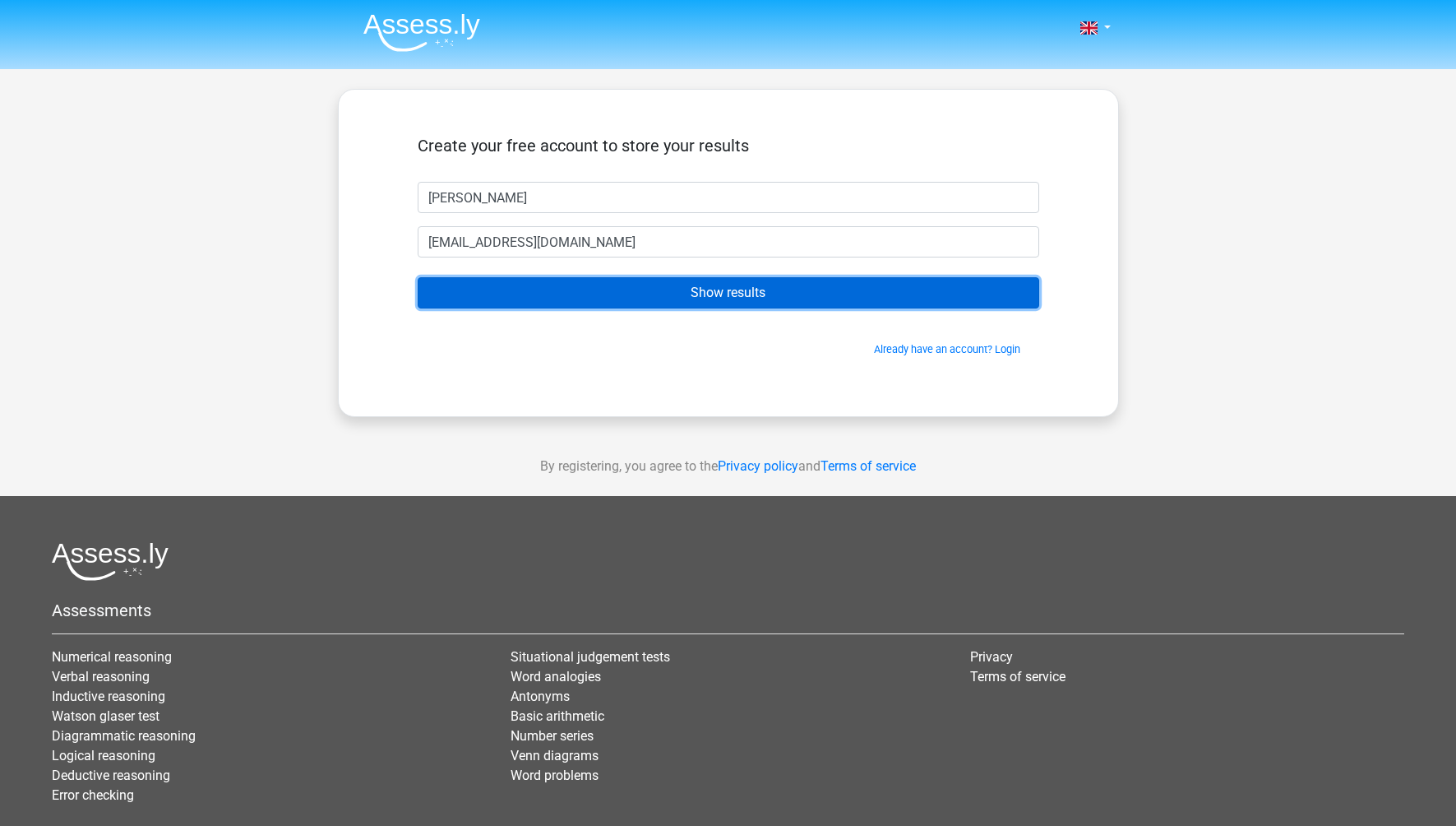
click at [753, 286] on input "Show results" at bounding box center [728, 293] width 622 height 31
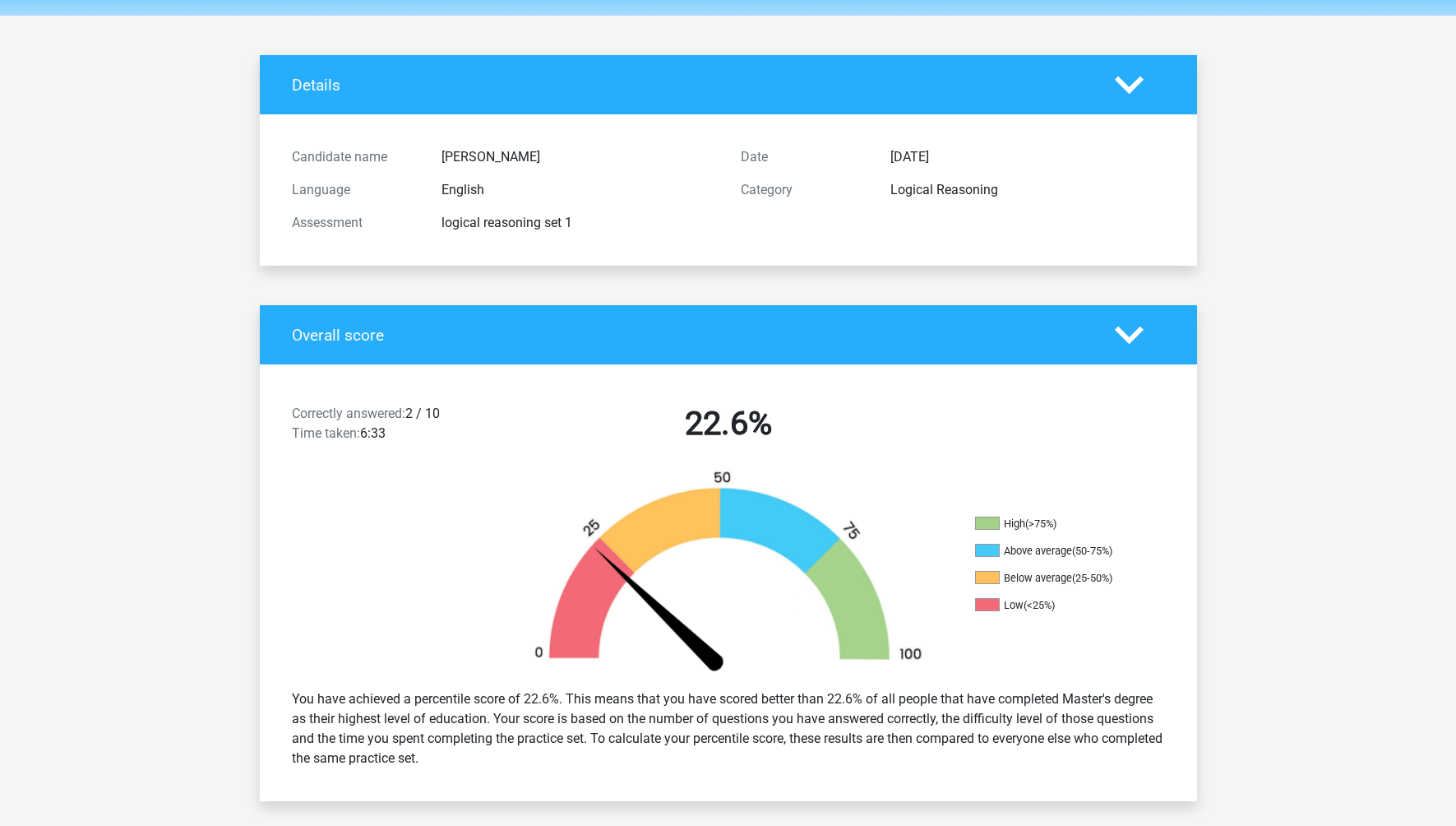
scroll to position [39, 0]
